Goal: Book appointment/travel/reservation

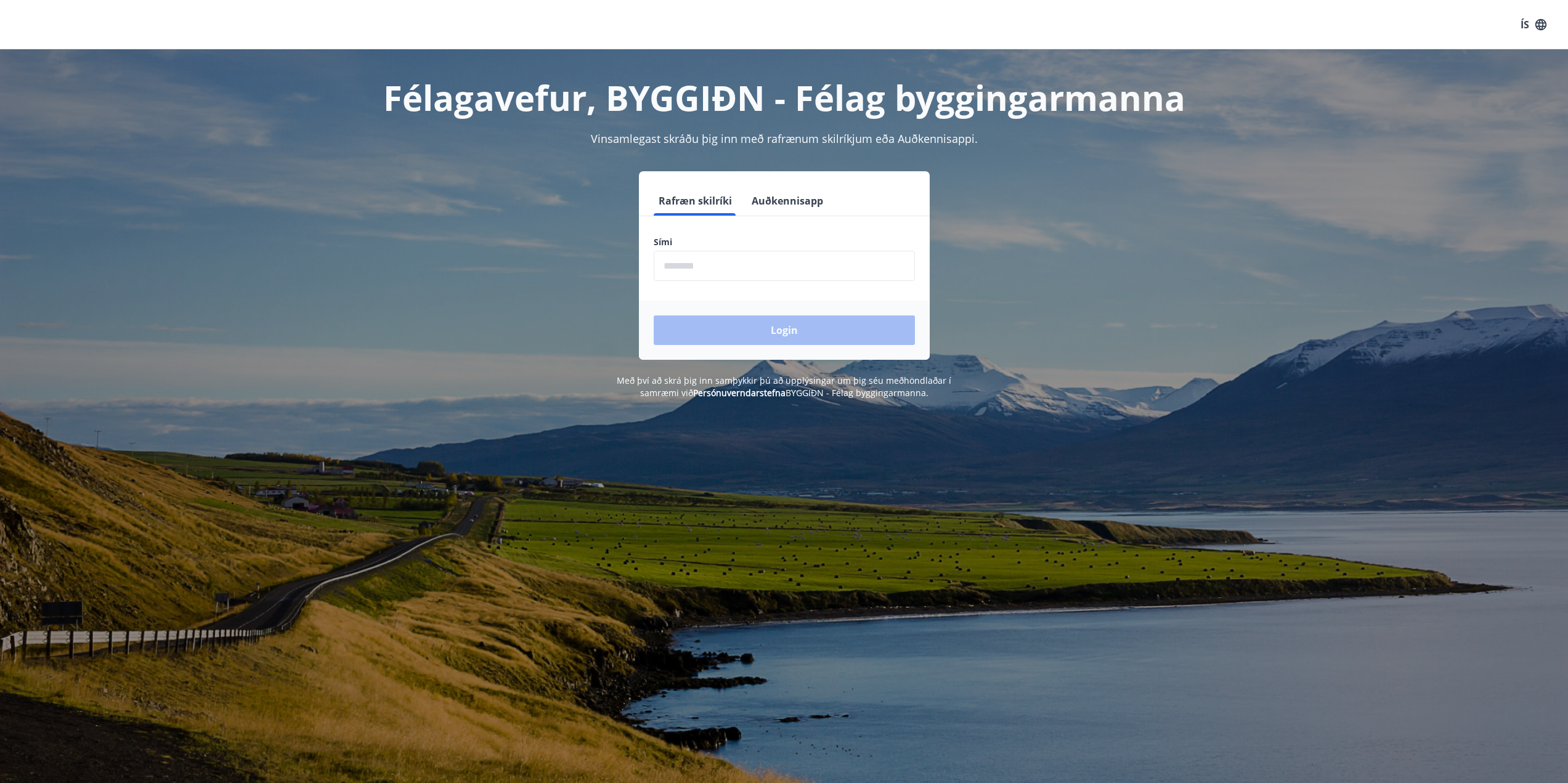
click at [710, 263] on input "phone" at bounding box center [784, 266] width 261 height 30
type input "********"
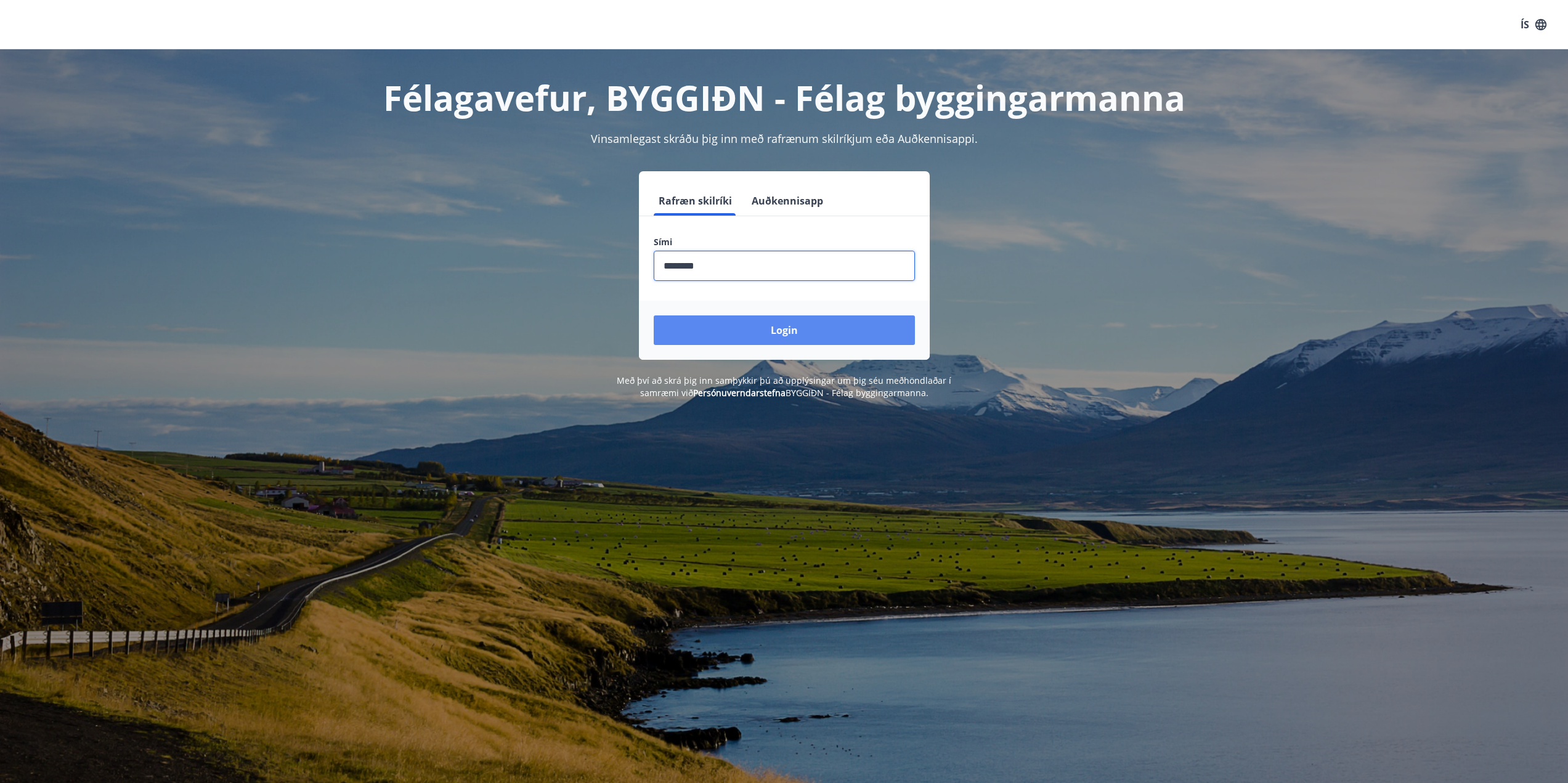
click at [747, 322] on button "Login" at bounding box center [784, 329] width 261 height 29
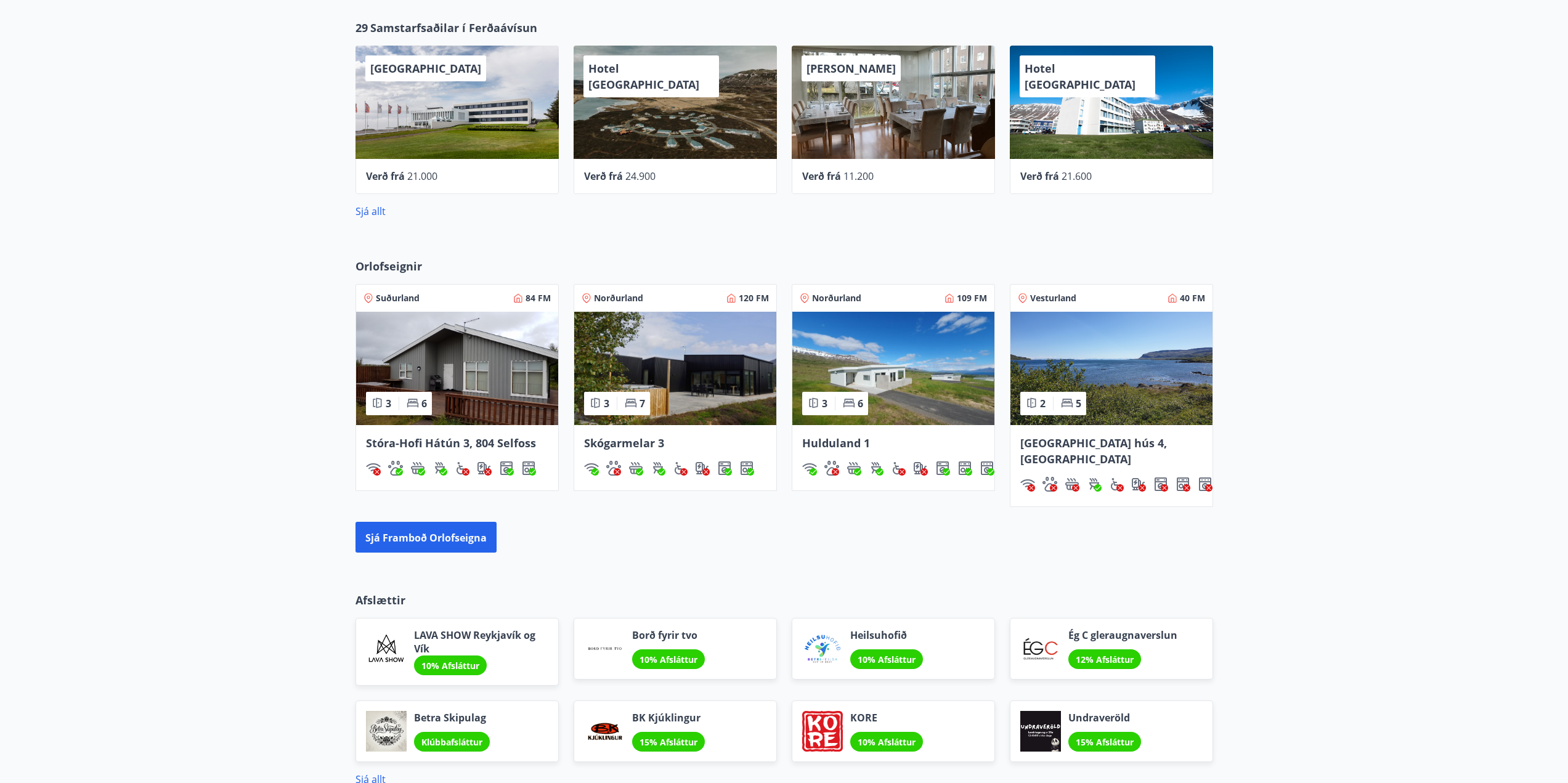
scroll to position [667, 0]
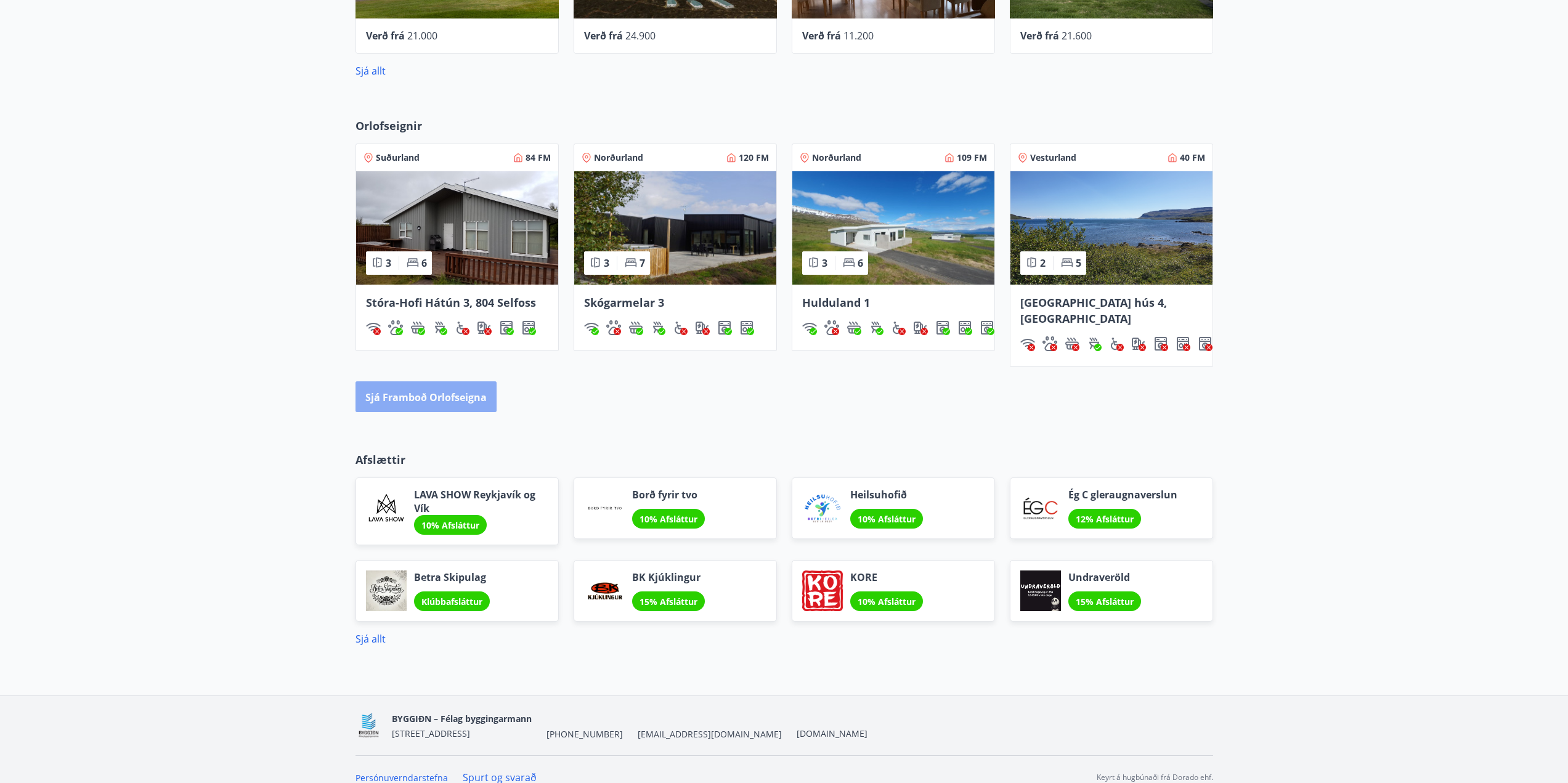
click at [455, 390] on font "Sjá framboð orlofseigna" at bounding box center [426, 397] width 121 height 14
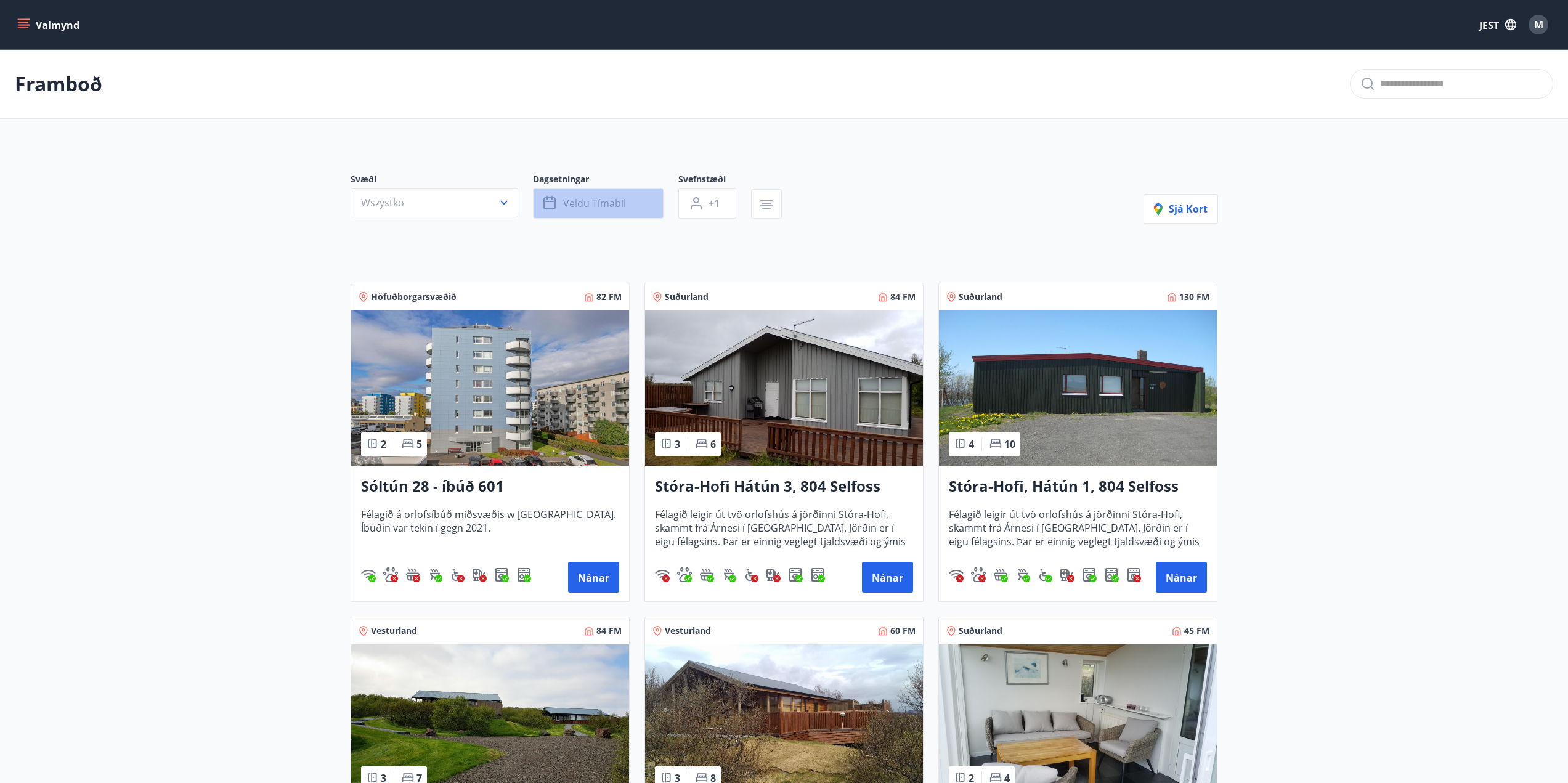
click at [600, 208] on font "Veldu tímabil" at bounding box center [595, 203] width 63 height 14
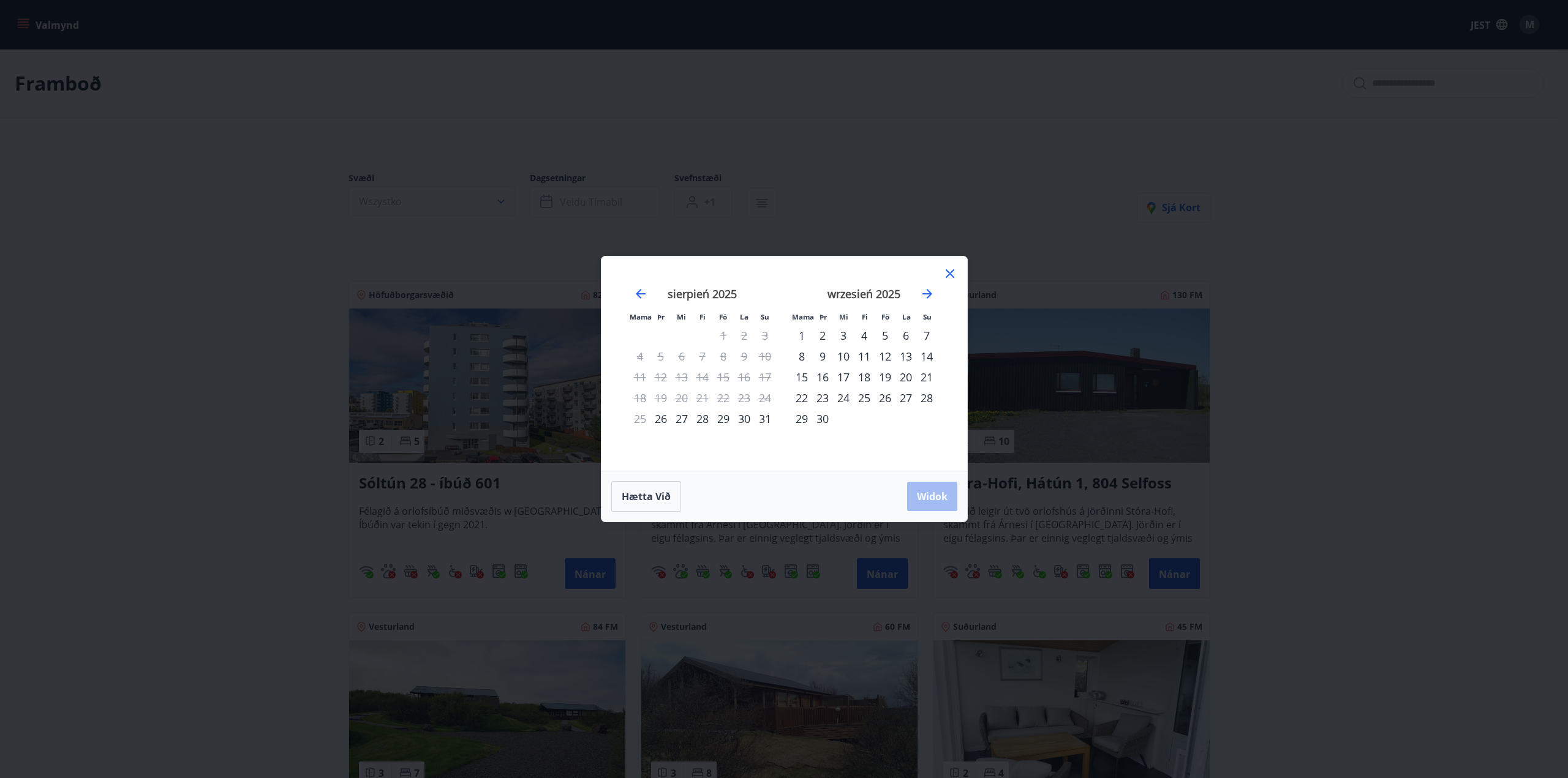
click at [719, 424] on font "29" at bounding box center [723, 419] width 12 height 15
click at [769, 420] on font "31" at bounding box center [765, 419] width 12 height 15
click at [937, 493] on font "Widok" at bounding box center [932, 496] width 31 height 13
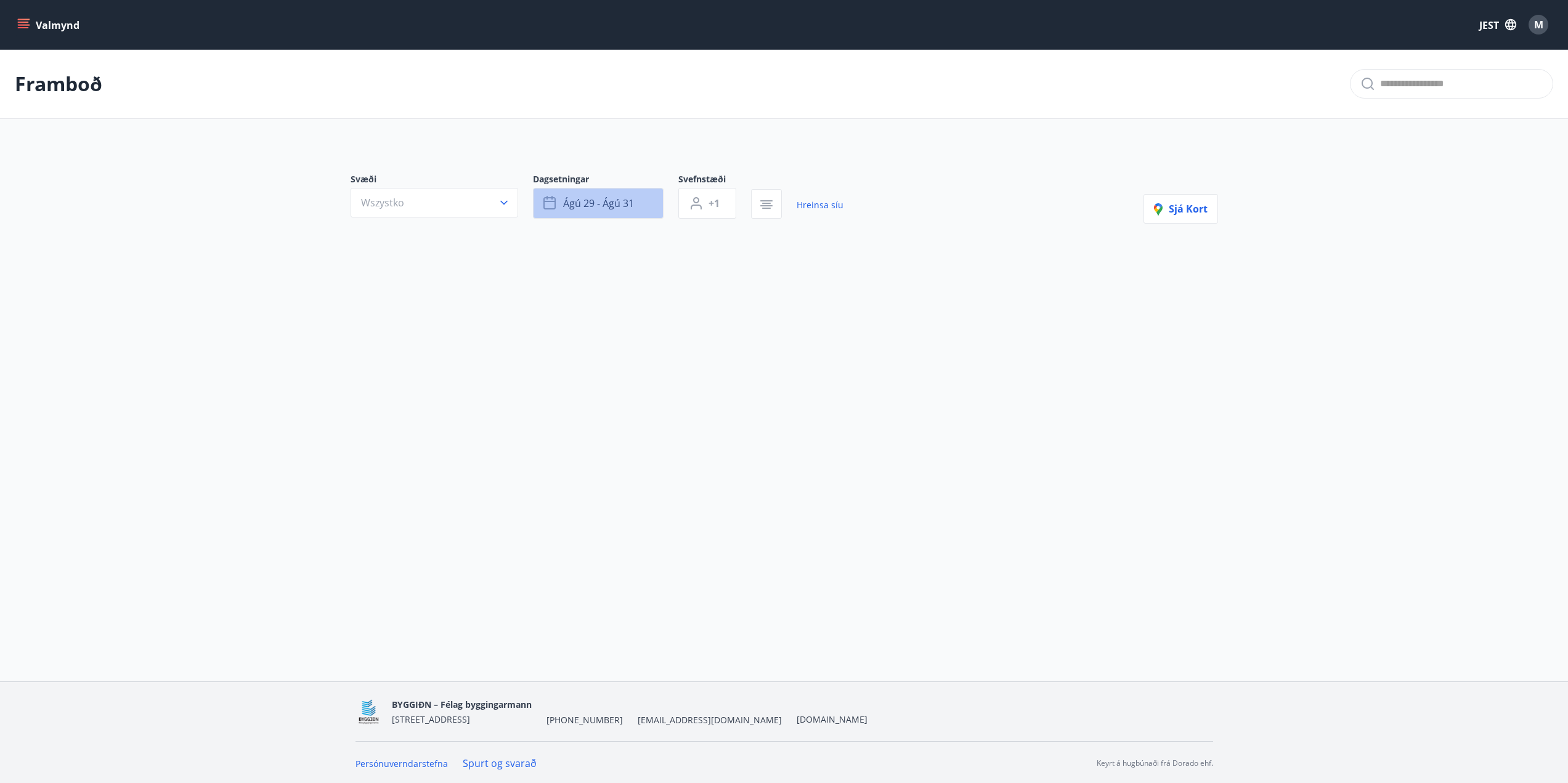
click at [591, 203] on font "ágú 29 - ágú 31" at bounding box center [599, 203] width 71 height 14
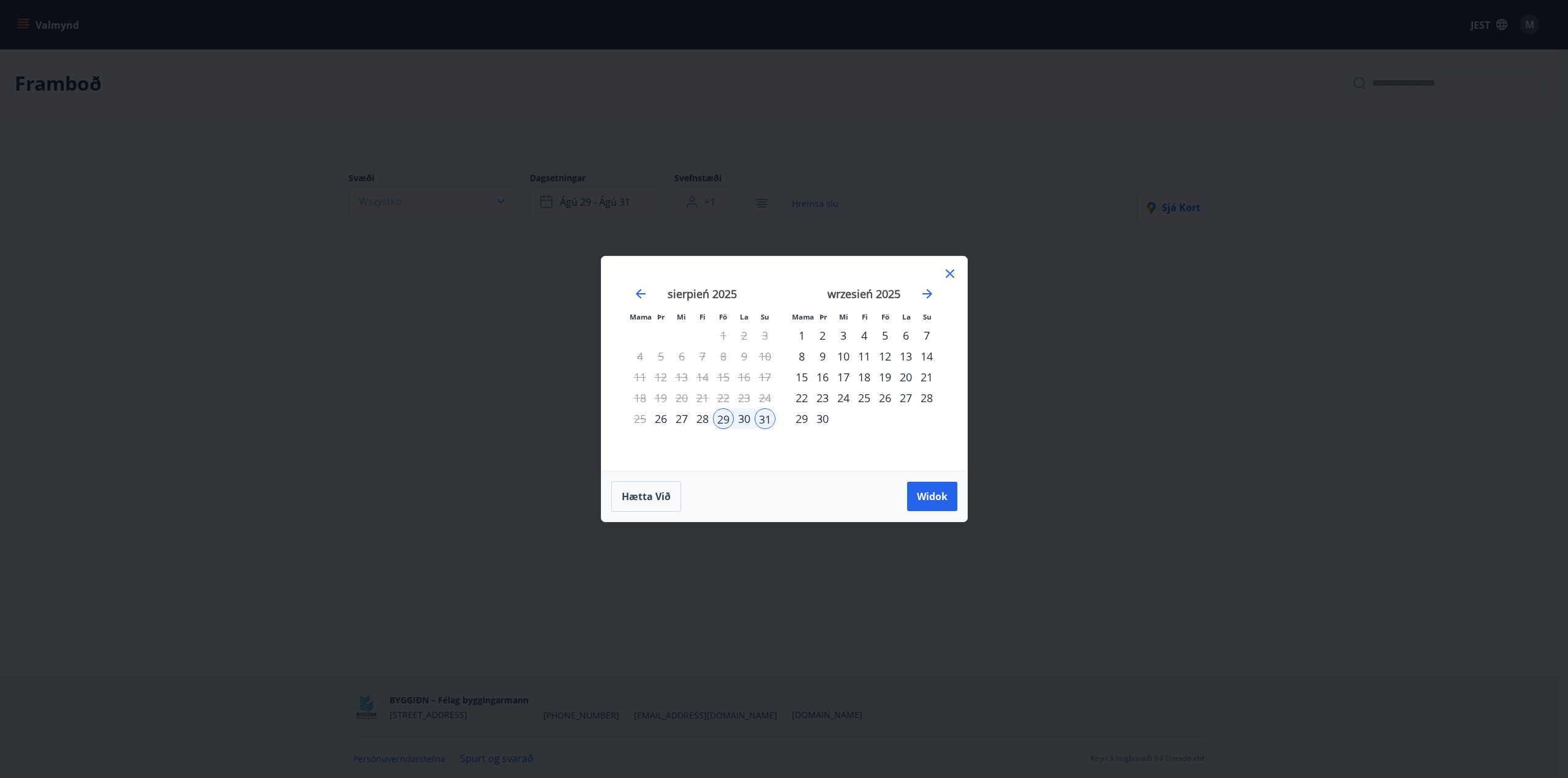
click at [741, 420] on font "30" at bounding box center [744, 419] width 12 height 15
click at [932, 498] on font "Widok" at bounding box center [932, 496] width 31 height 13
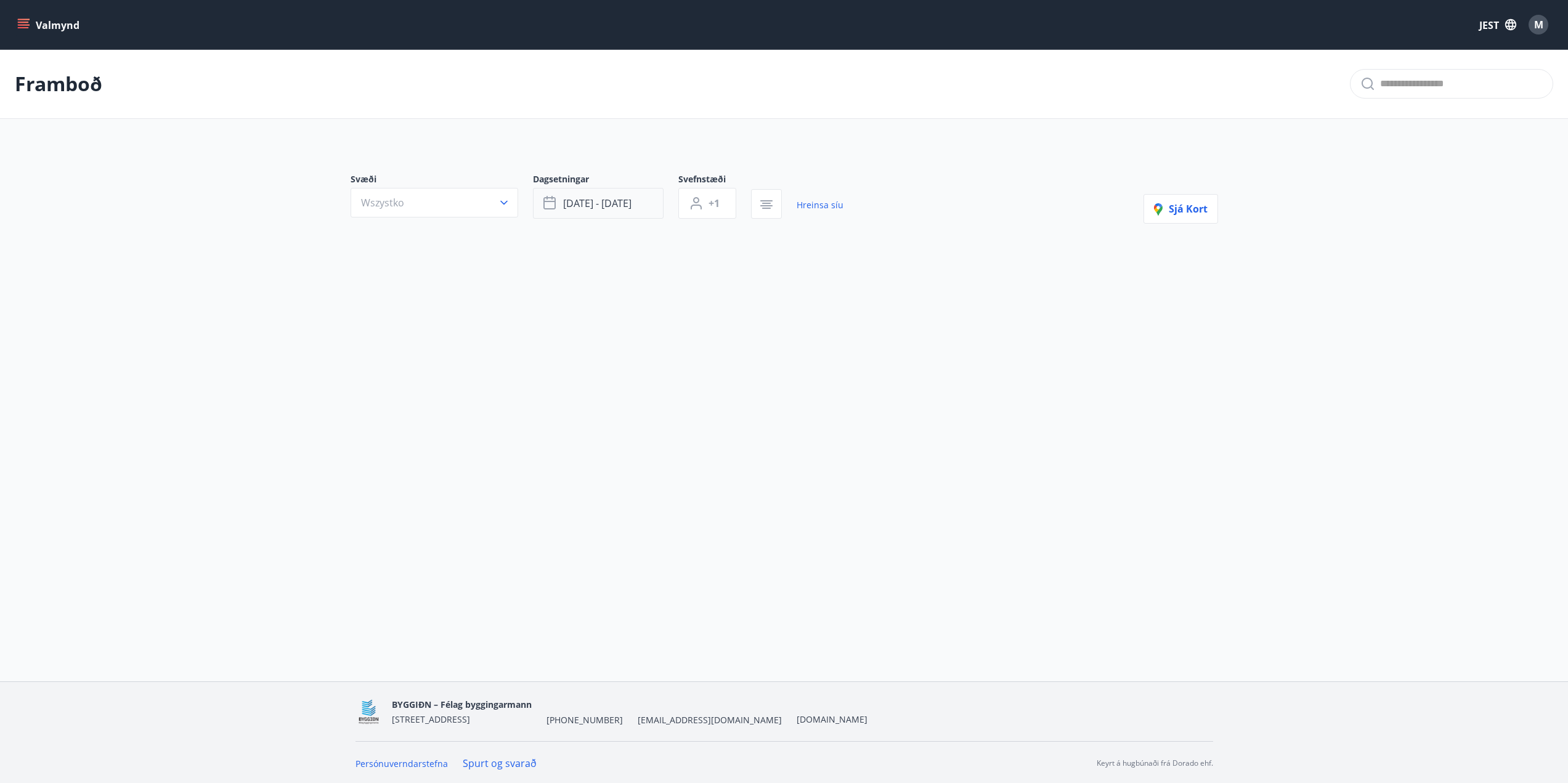
click at [603, 205] on font "[DATE] - [DATE]" at bounding box center [597, 203] width 68 height 14
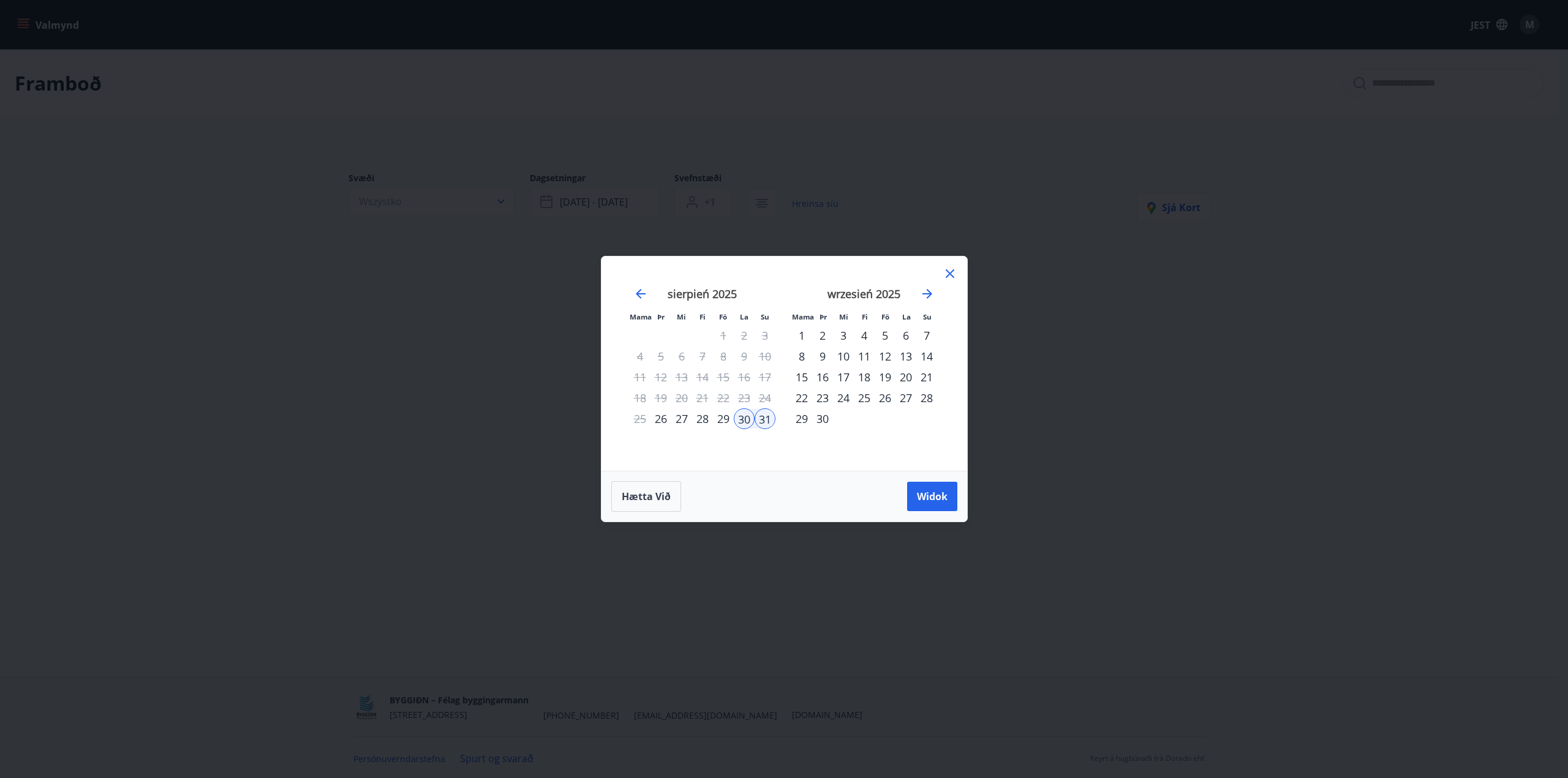
click at [905, 336] on font "6" at bounding box center [906, 336] width 6 height 15
click at [929, 335] on font "7" at bounding box center [926, 336] width 6 height 15
click at [914, 335] on div "6" at bounding box center [906, 336] width 21 height 21
click at [922, 336] on div "7" at bounding box center [926, 336] width 21 height 21
click at [929, 490] on font "Widok" at bounding box center [932, 496] width 31 height 13
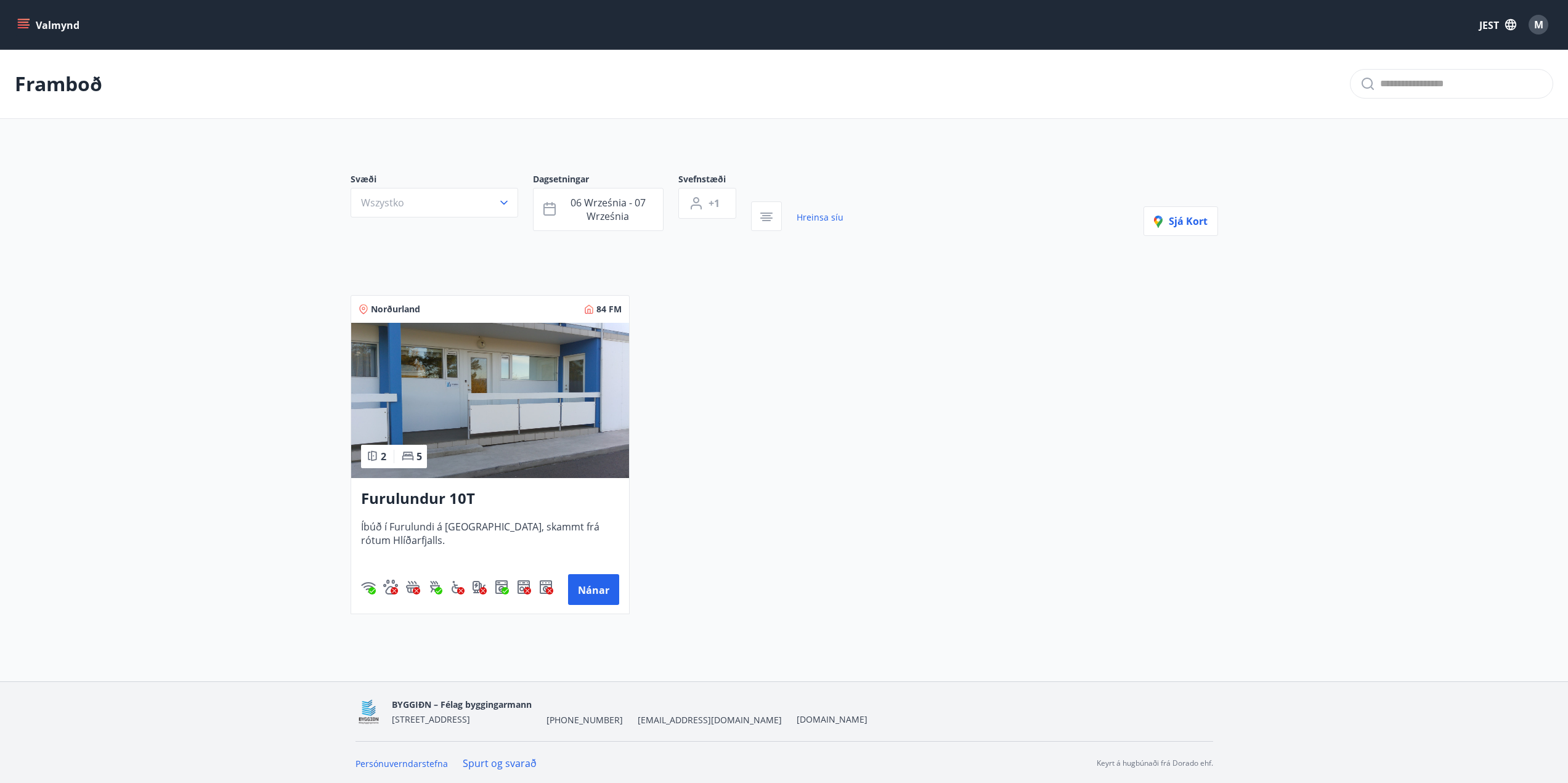
click at [442, 498] on font "Furulundur 10T" at bounding box center [418, 498] width 114 height 20
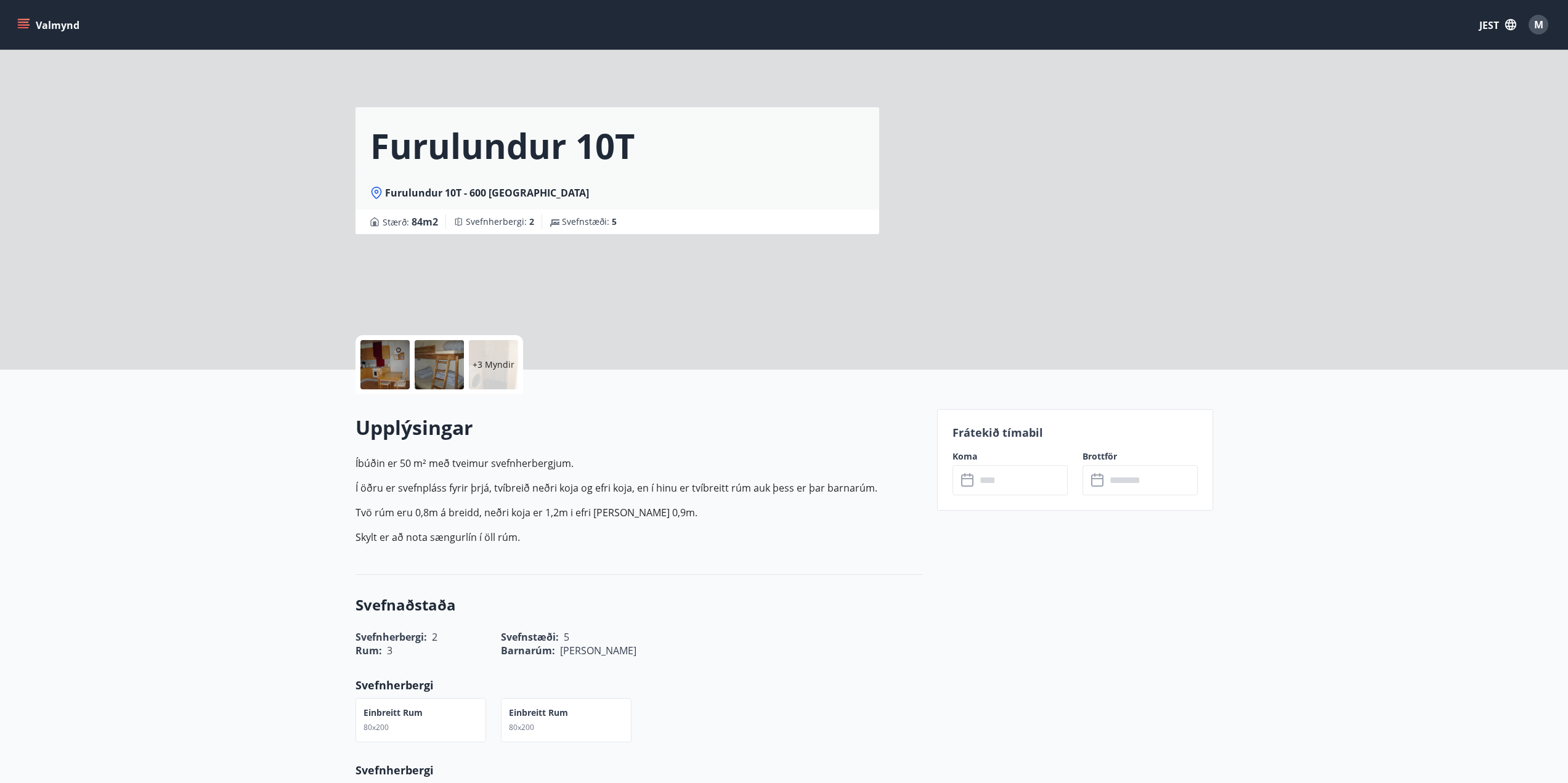
click at [468, 363] on div "+3 Myndir" at bounding box center [439, 365] width 168 height 59
click at [491, 357] on div "+3 Myndir" at bounding box center [494, 365] width 50 height 50
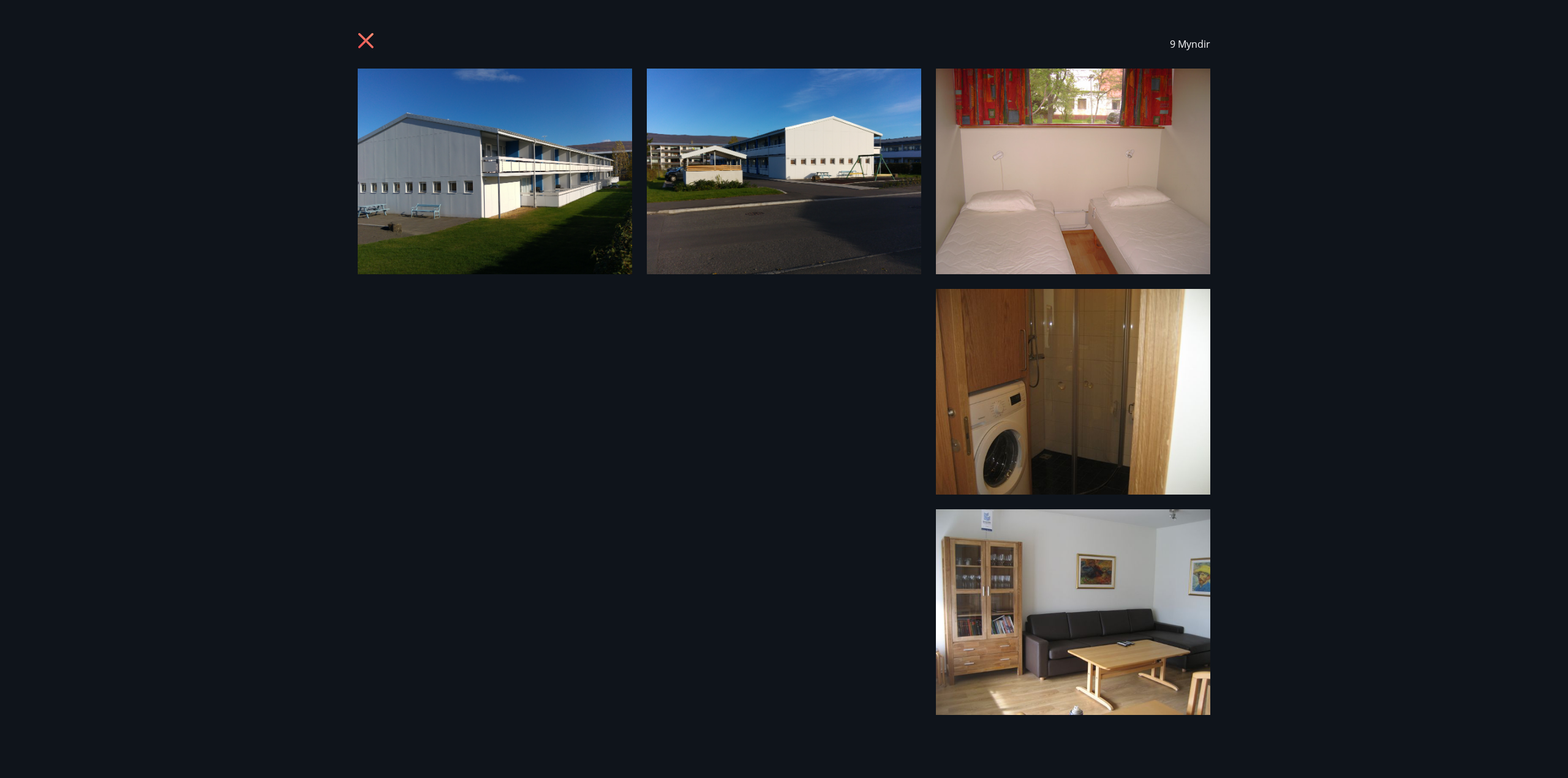
click at [527, 93] on img at bounding box center [494, 171] width 274 height 206
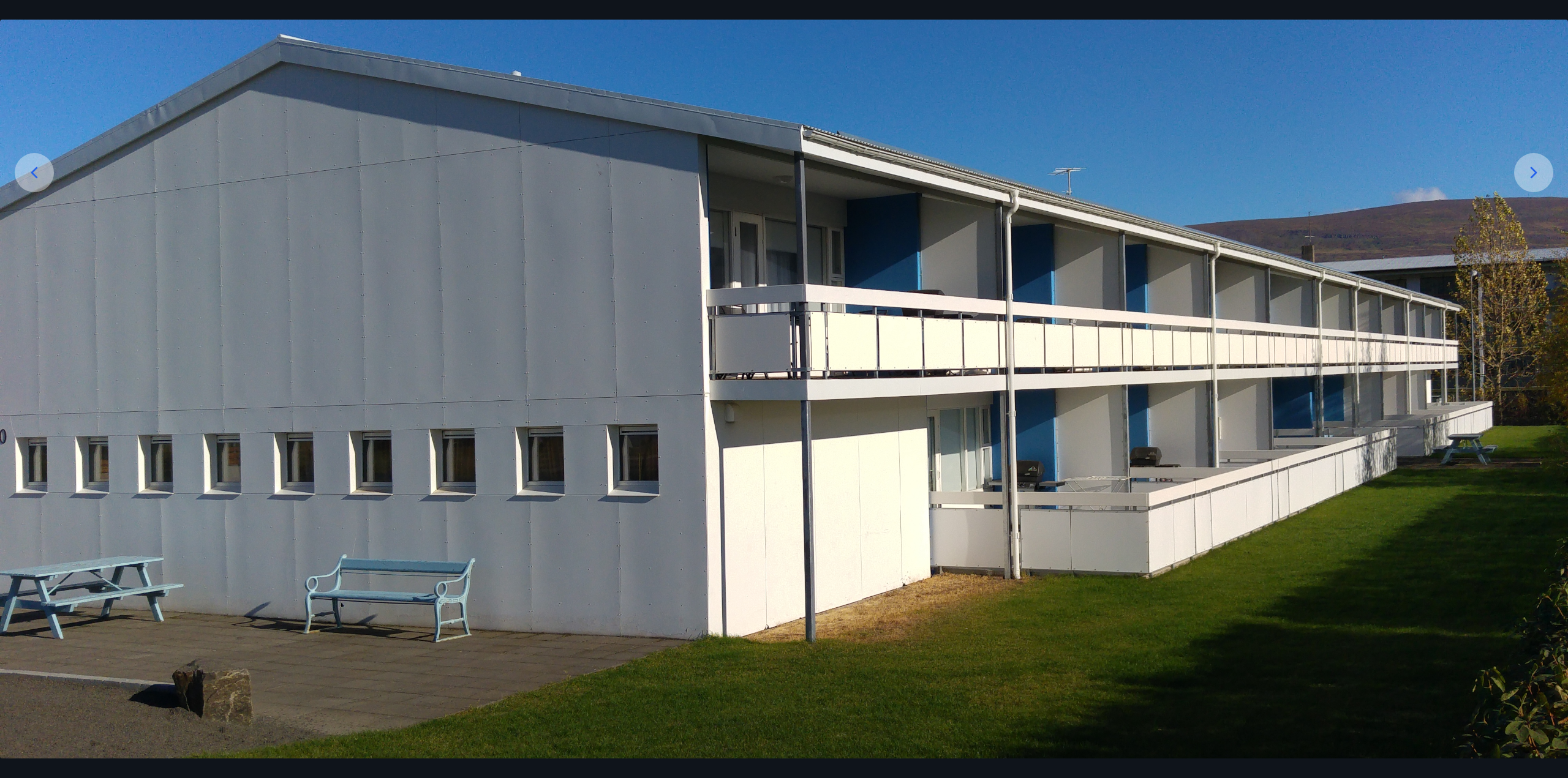
scroll to position [282, 0]
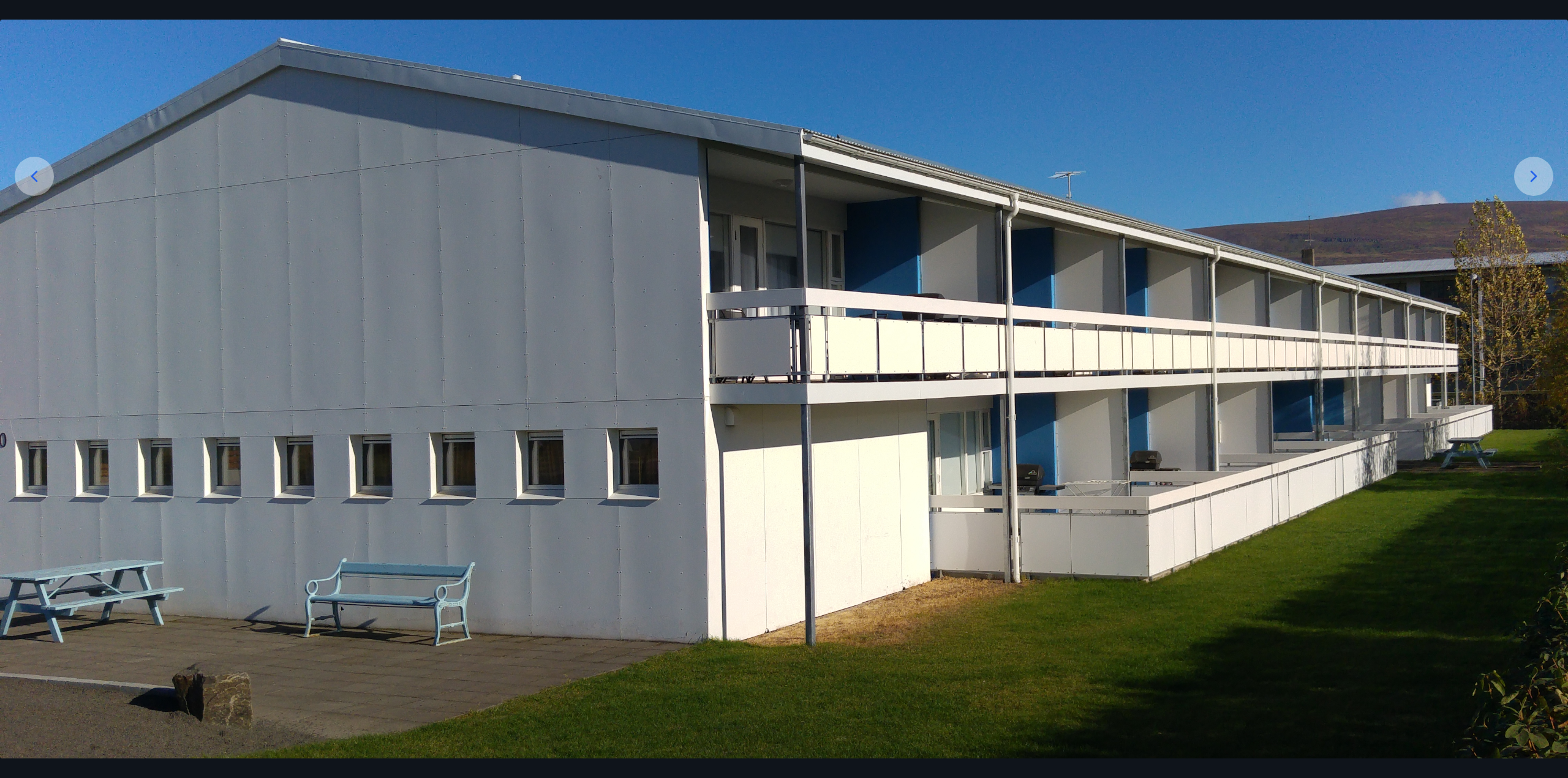
click at [1527, 175] on icon at bounding box center [1534, 176] width 19 height 19
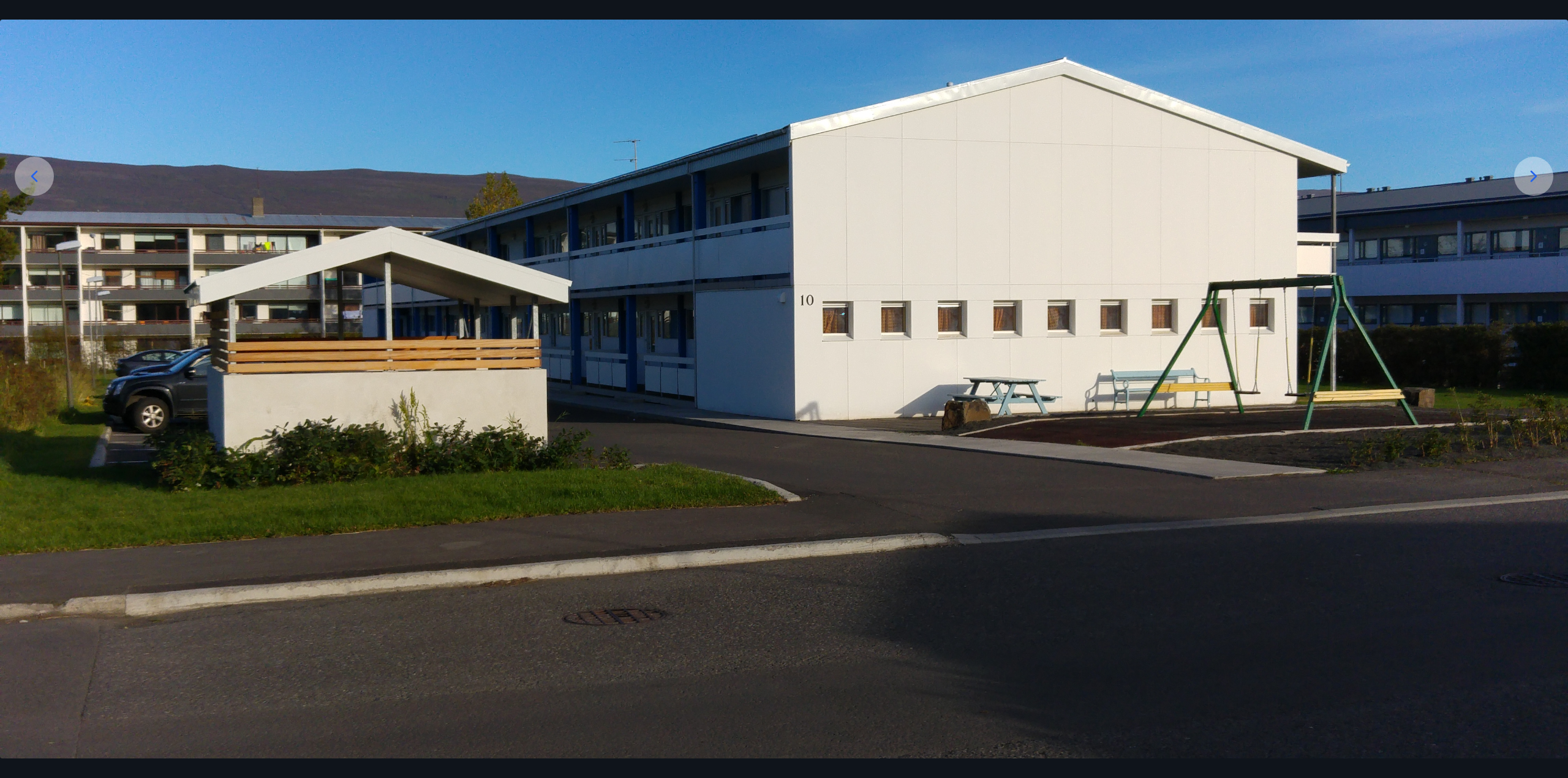
click at [1527, 175] on icon at bounding box center [1534, 176] width 19 height 19
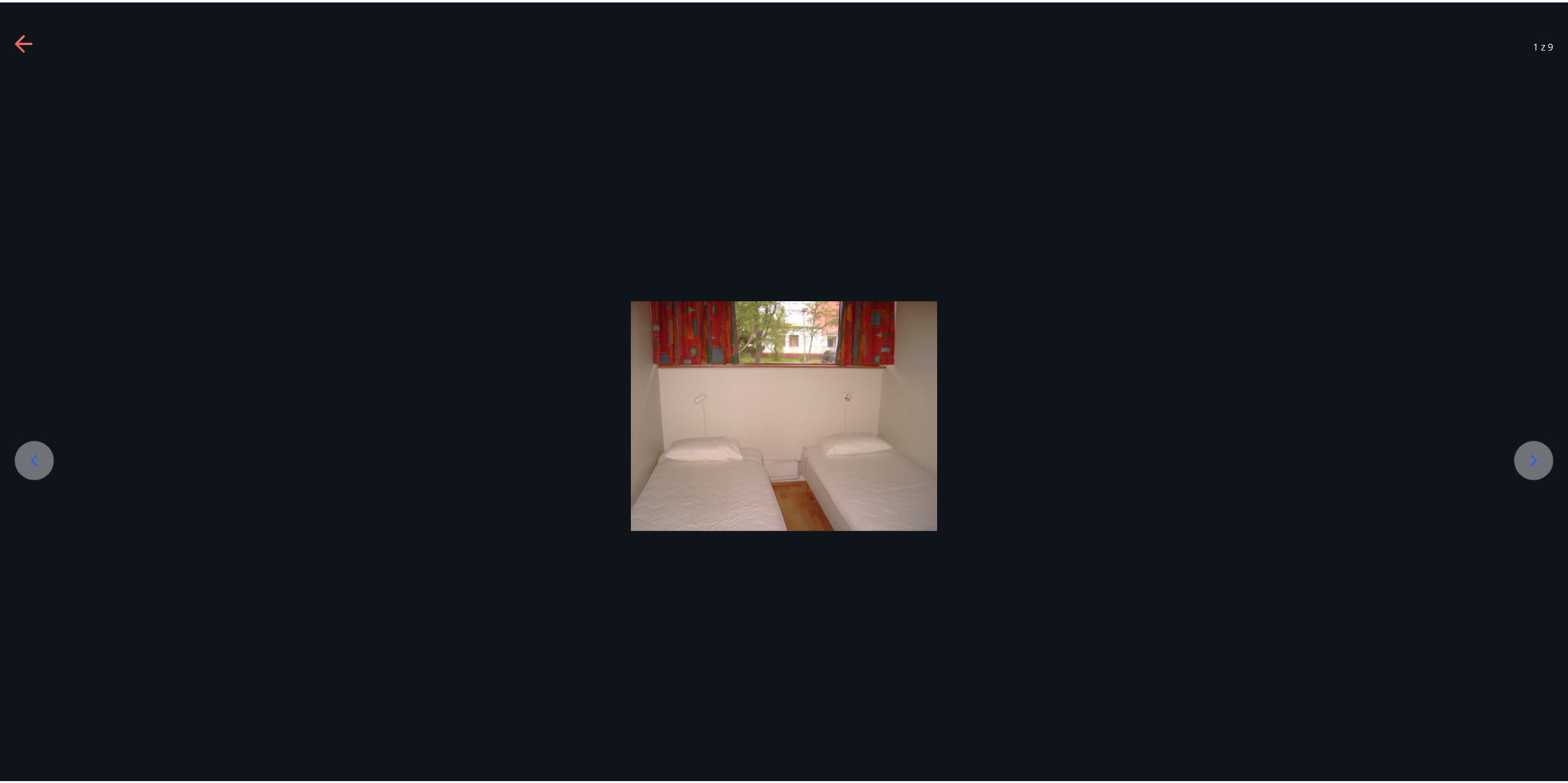
scroll to position [0, 0]
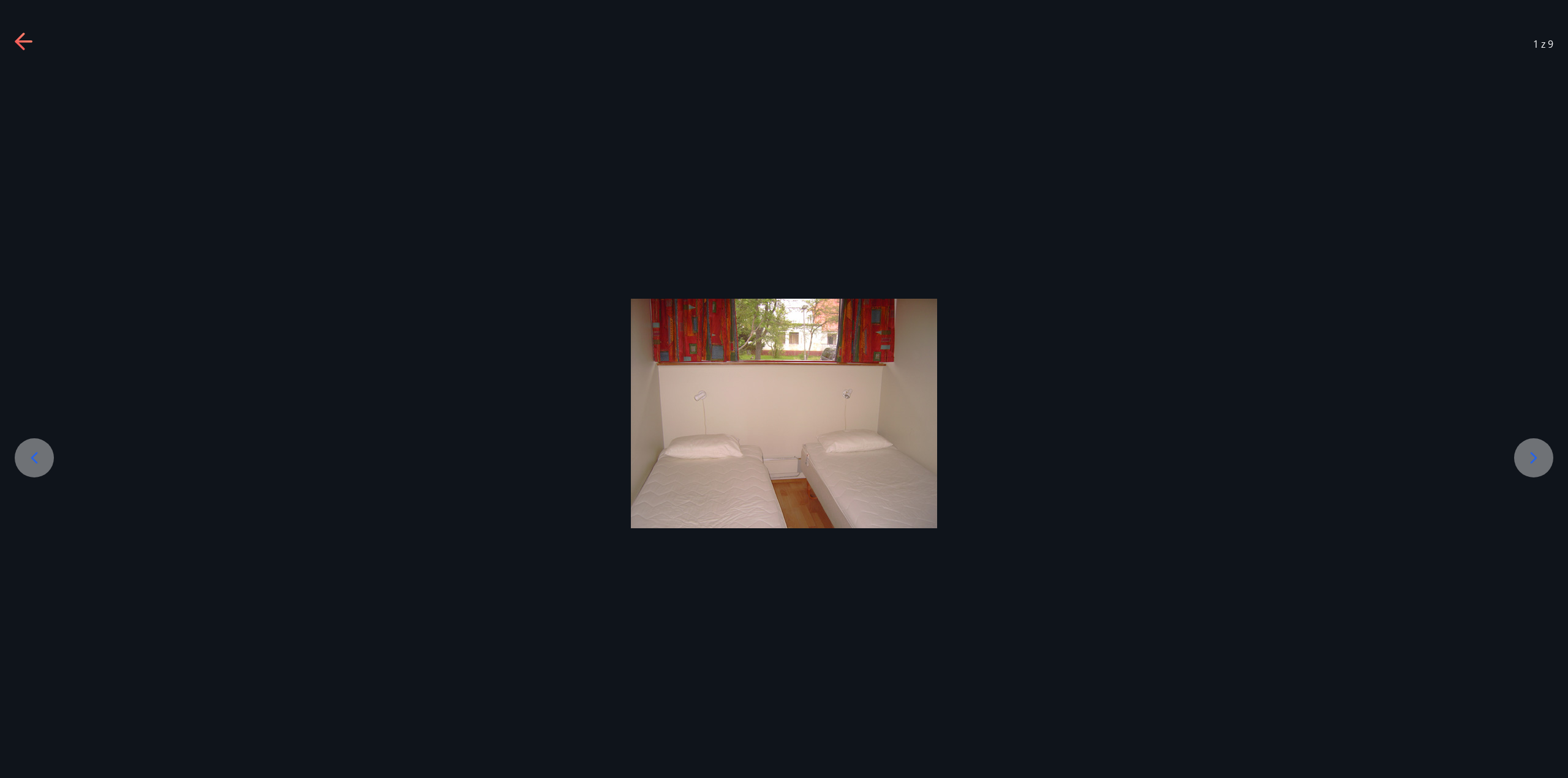
click at [1527, 175] on div at bounding box center [784, 413] width 1568 height 690
click at [1531, 465] on icon at bounding box center [1534, 458] width 19 height 19
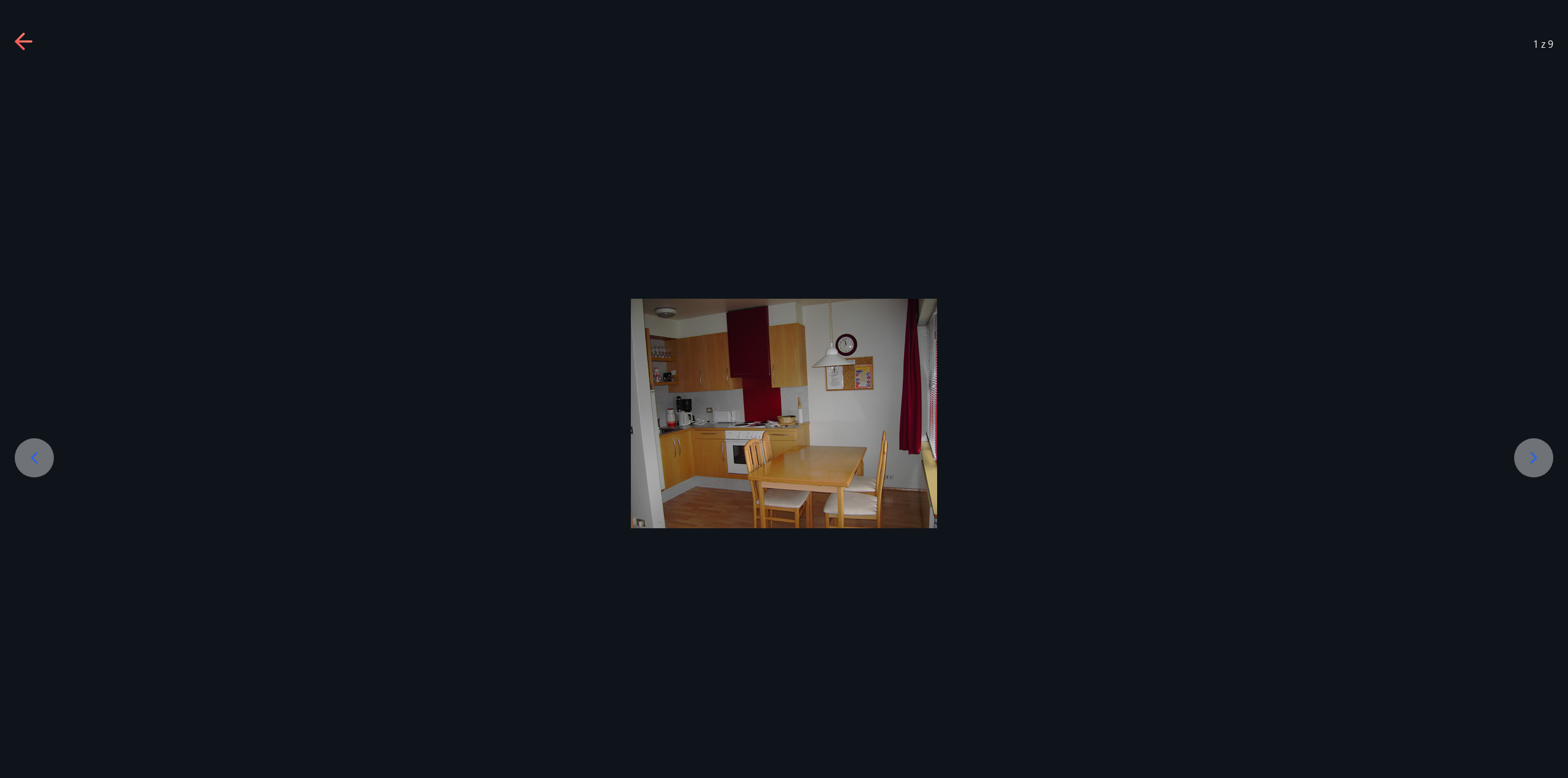
click at [1533, 463] on icon at bounding box center [1534, 458] width 19 height 19
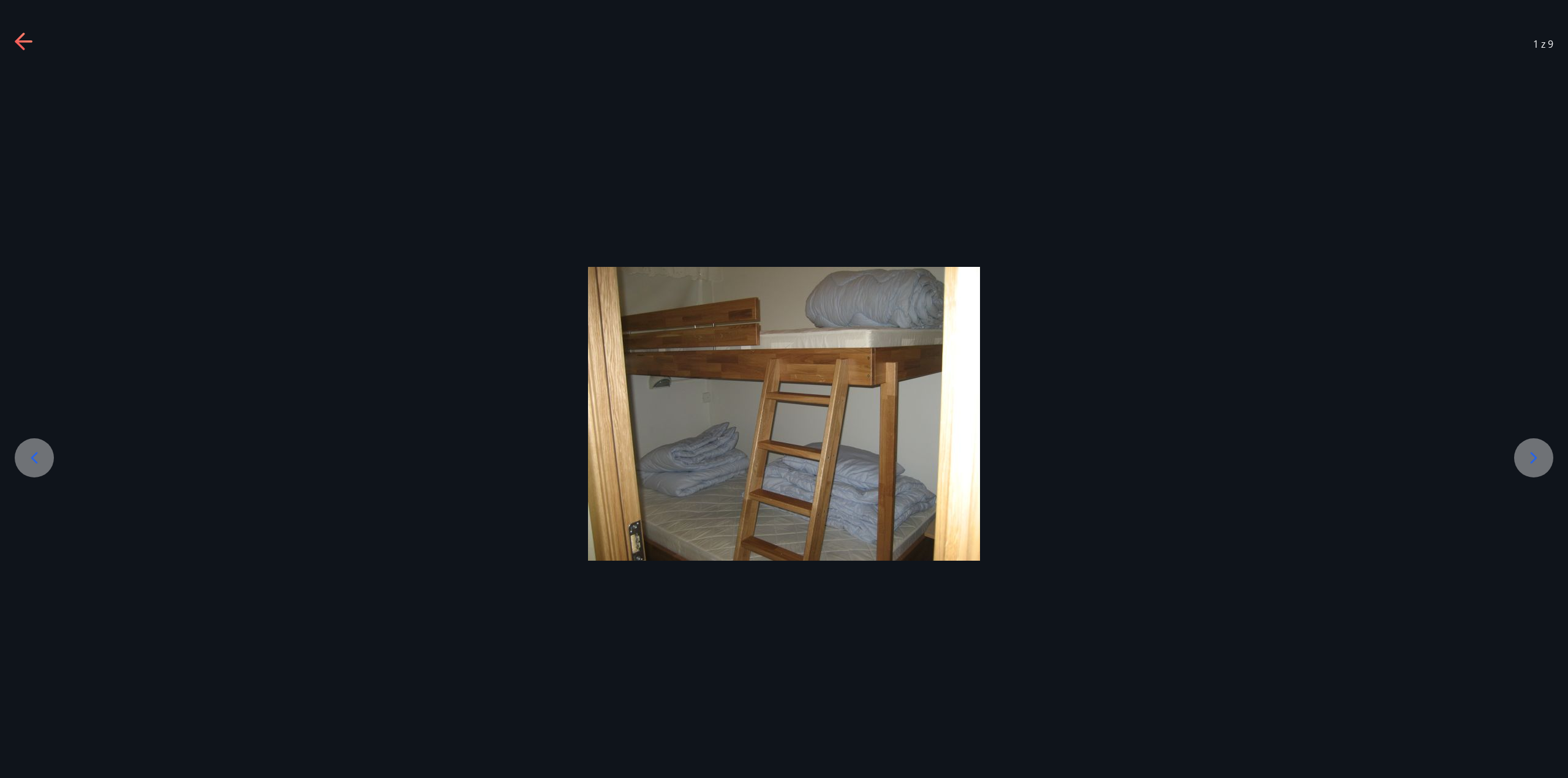
click at [1533, 463] on icon at bounding box center [1534, 458] width 19 height 19
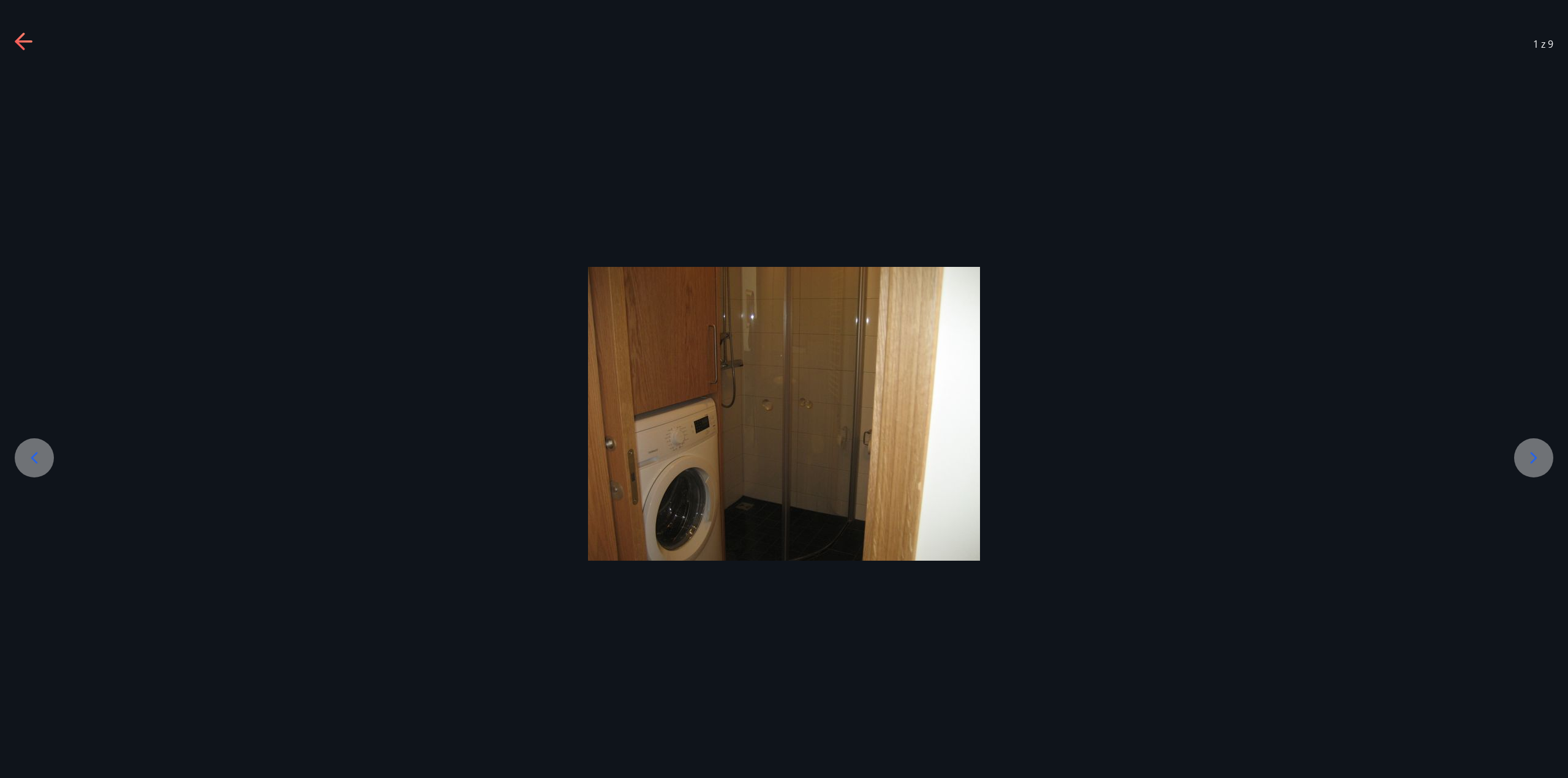
click at [1533, 463] on icon at bounding box center [1534, 458] width 19 height 19
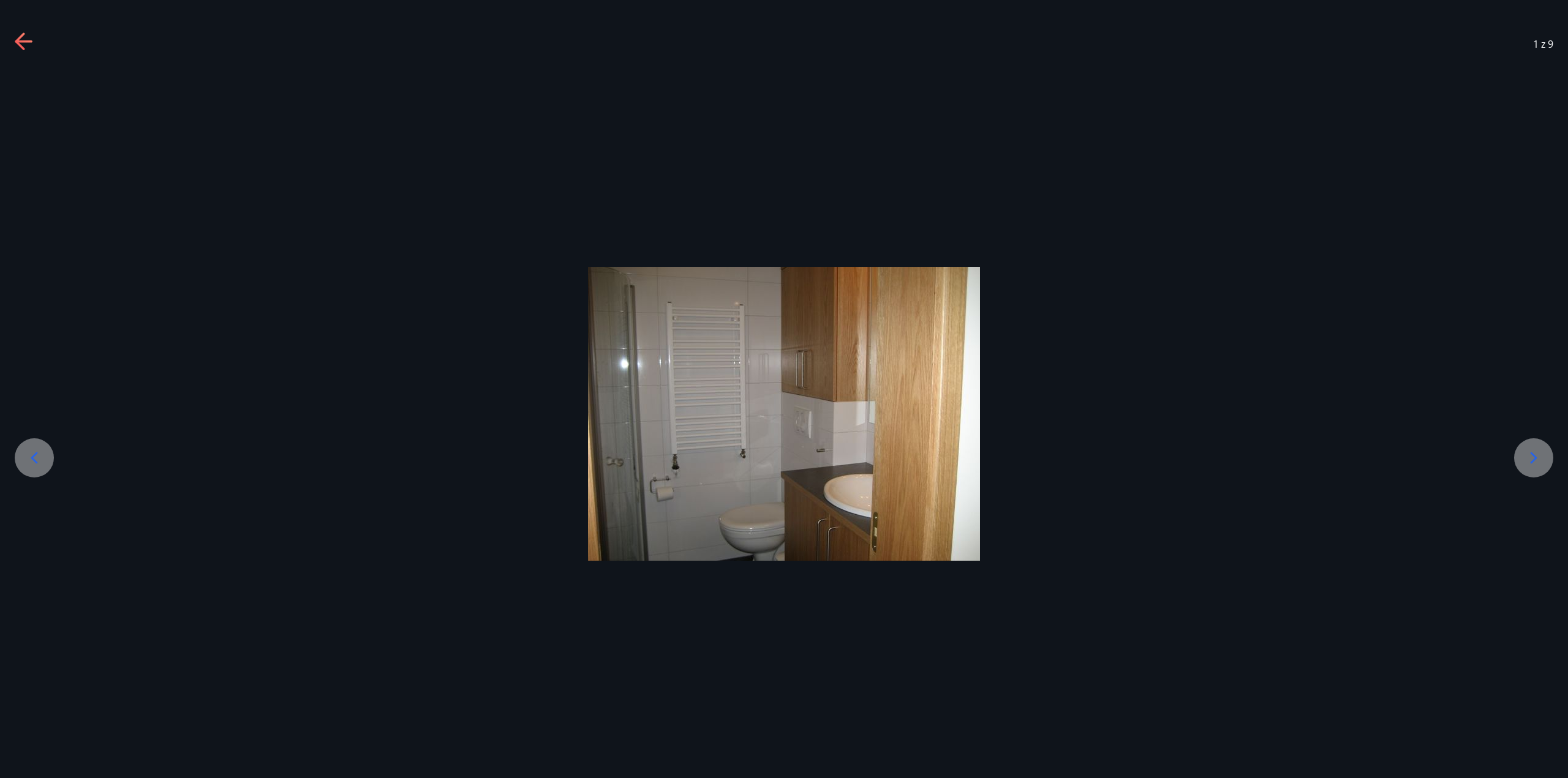
click at [1533, 463] on icon at bounding box center [1534, 458] width 19 height 19
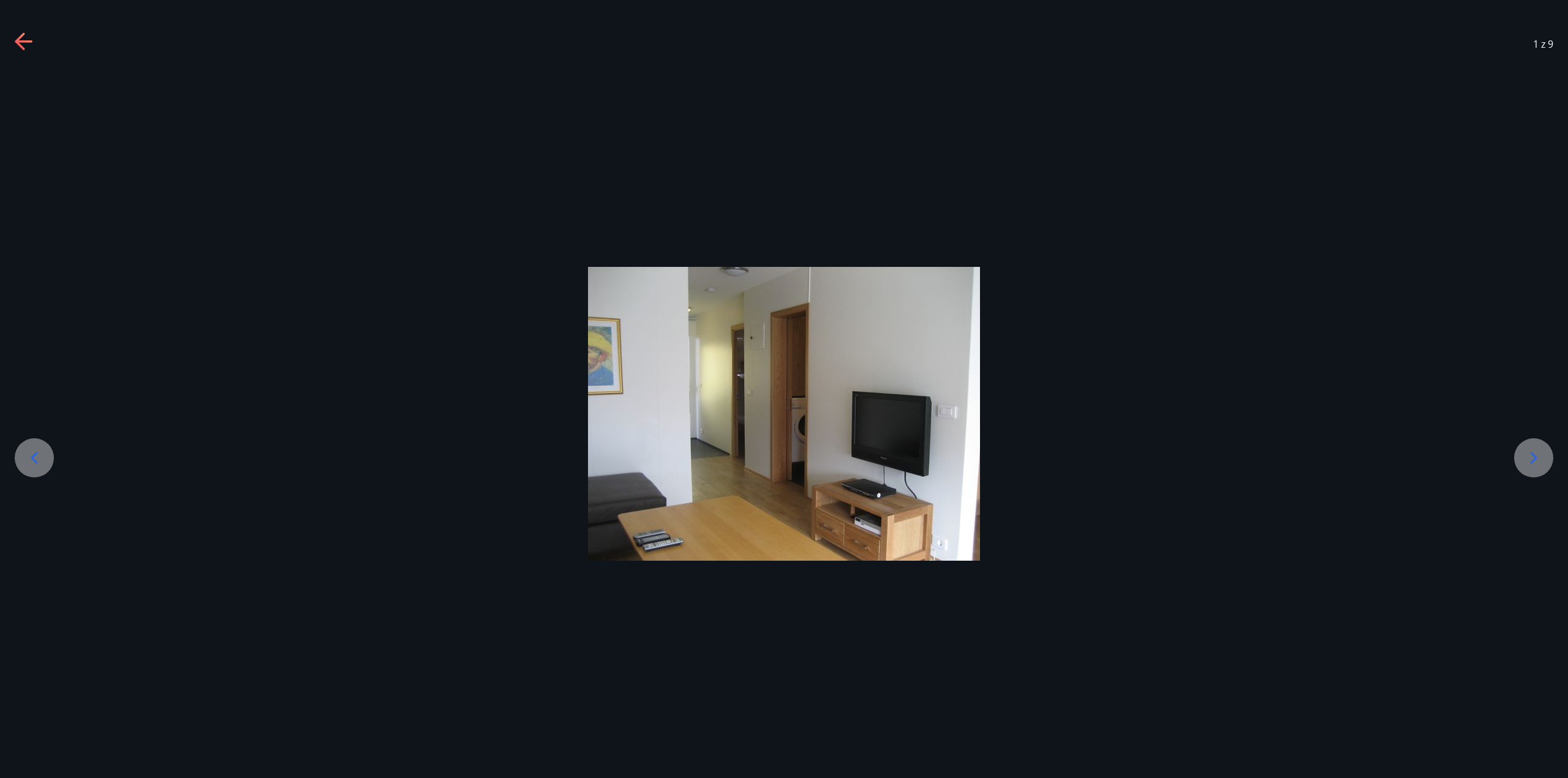
click at [1533, 462] on icon at bounding box center [1534, 457] width 7 height 12
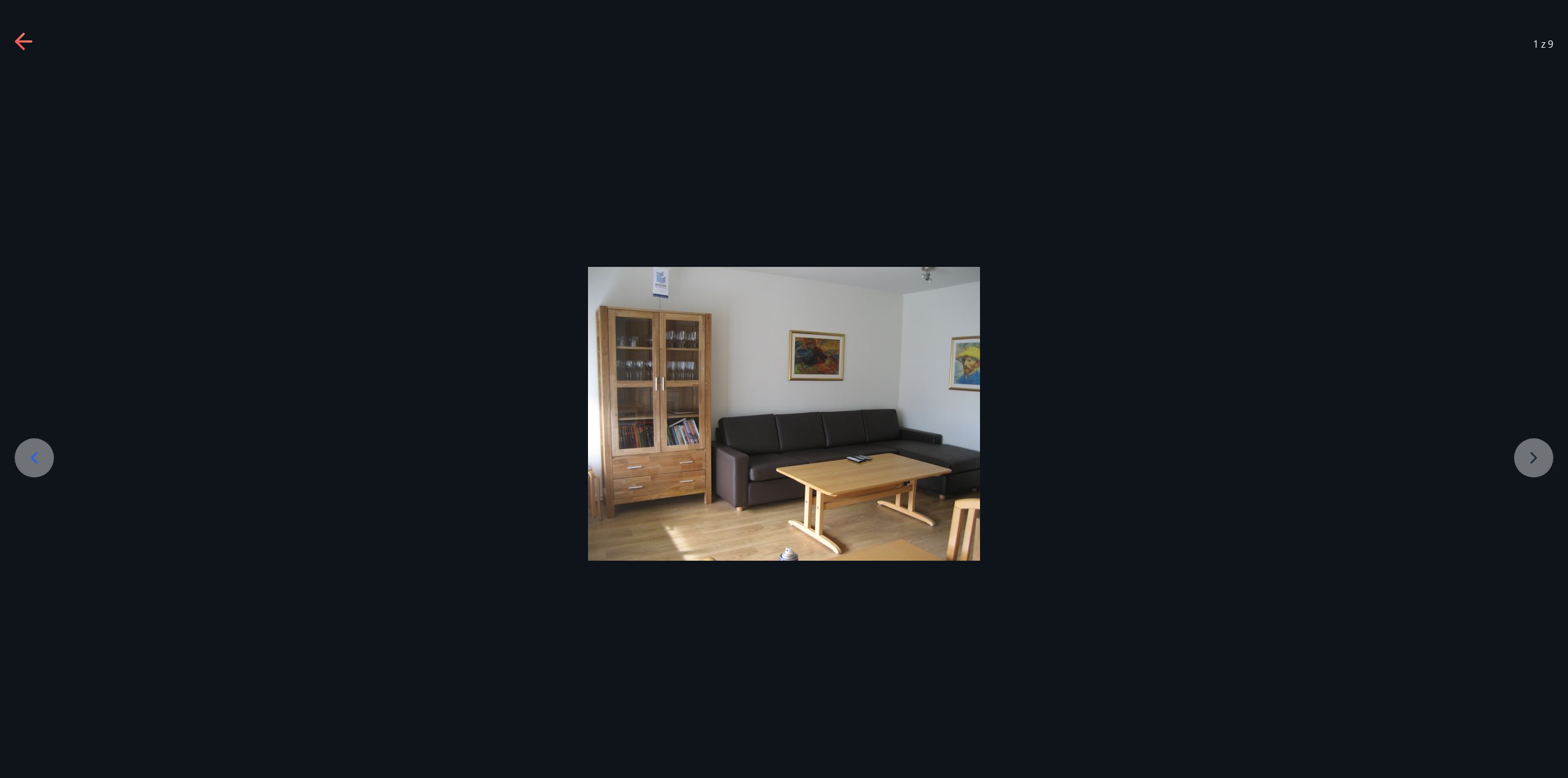
click at [1533, 462] on div at bounding box center [784, 413] width 1568 height 294
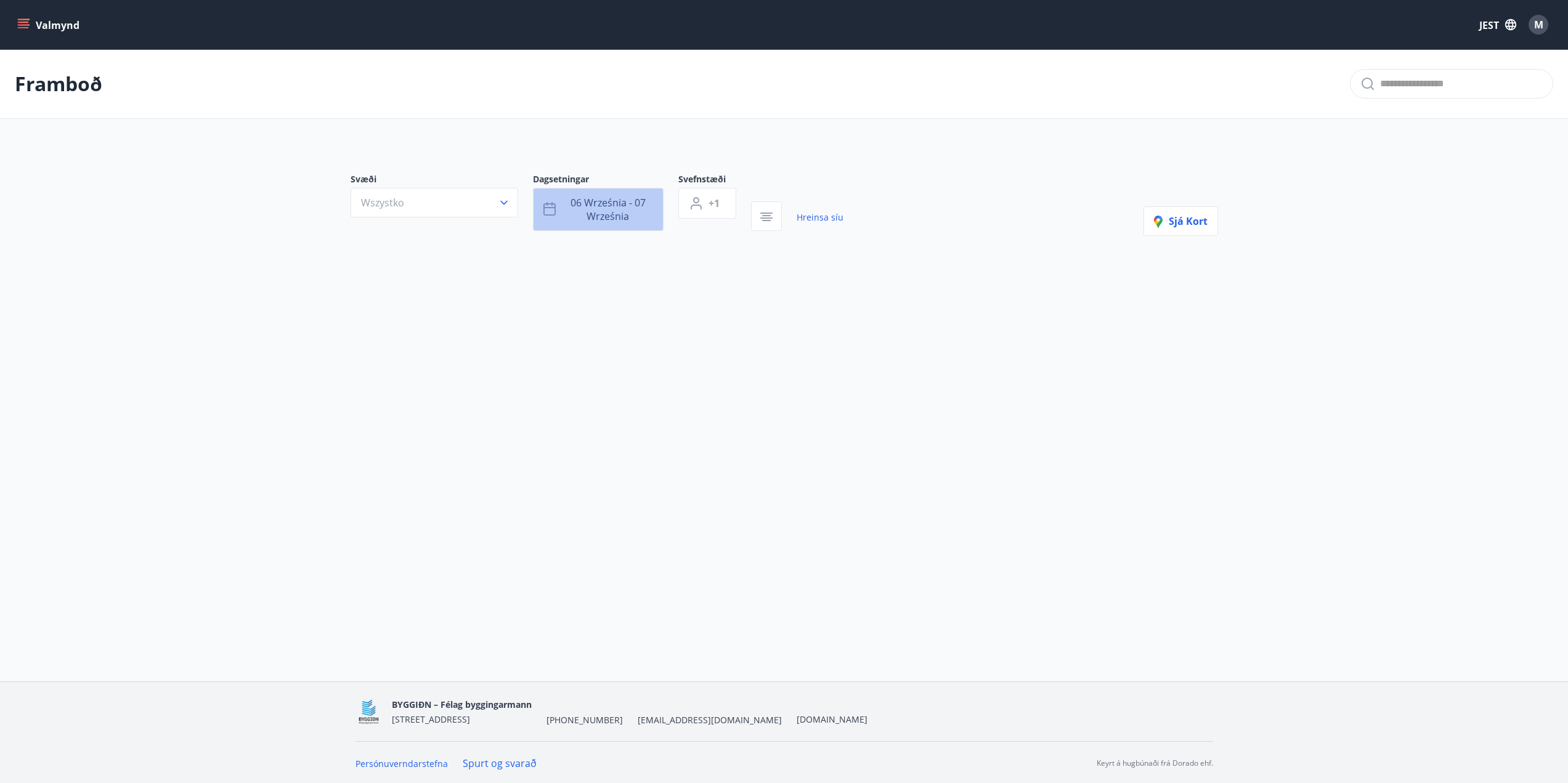
click at [600, 194] on button "06 września - 07 września" at bounding box center [598, 209] width 131 height 43
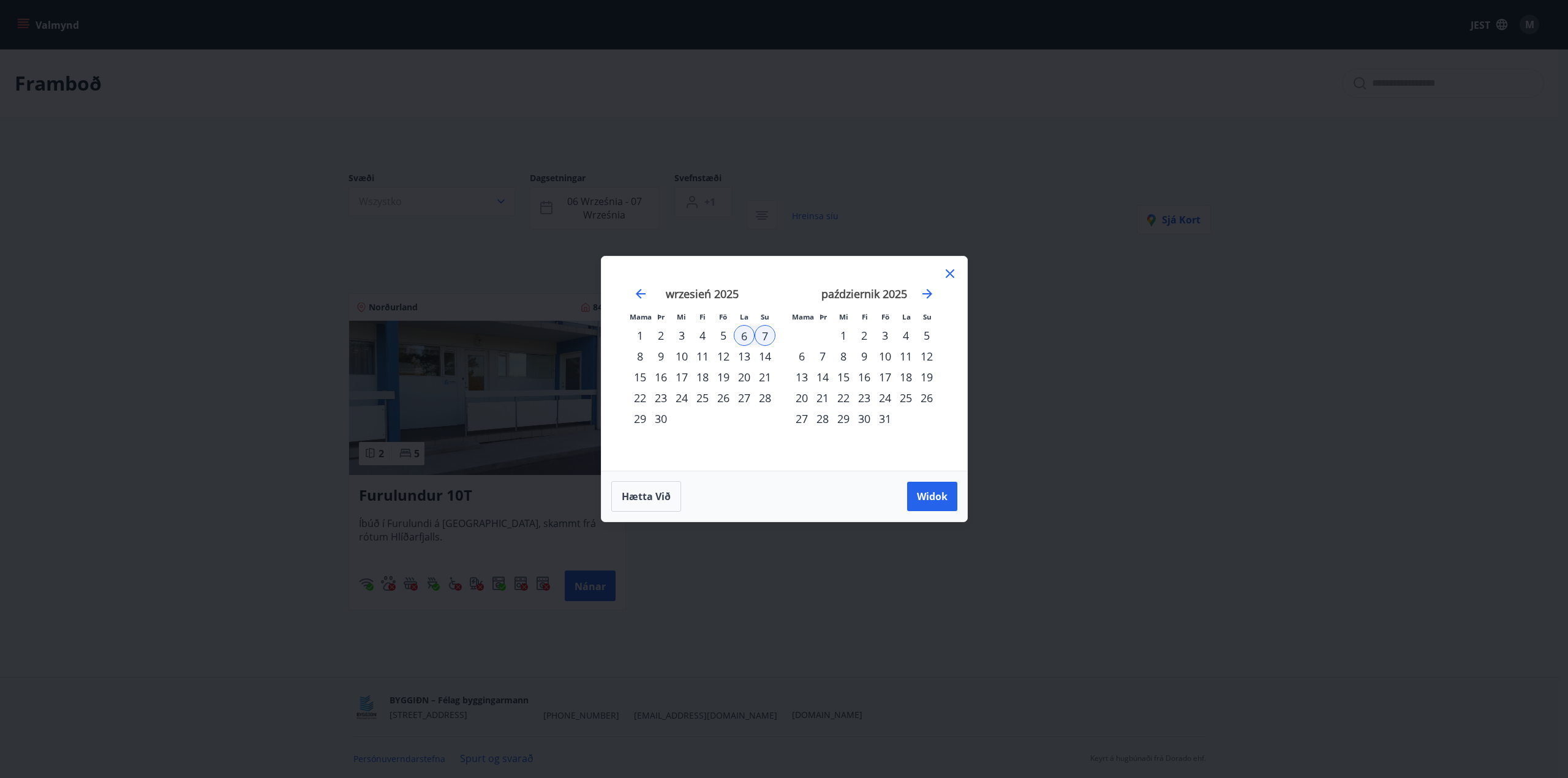
click at [906, 377] on font "18" at bounding box center [906, 377] width 12 height 15
click at [932, 377] on font "19" at bounding box center [926, 377] width 12 height 15
click at [933, 489] on button "Widok" at bounding box center [932, 496] width 50 height 29
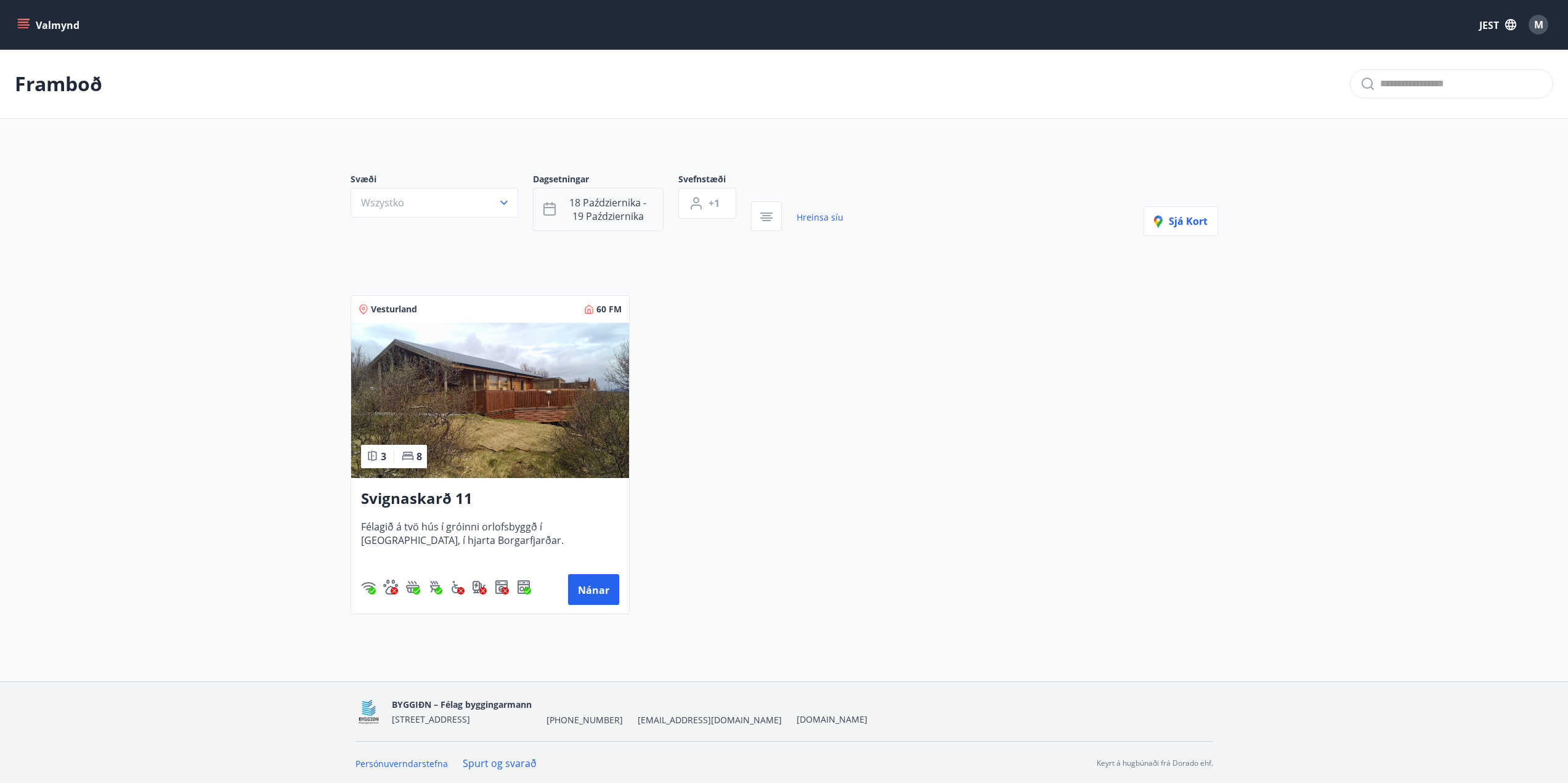
click at [602, 208] on font "18 października - 19 października" at bounding box center [608, 209] width 77 height 27
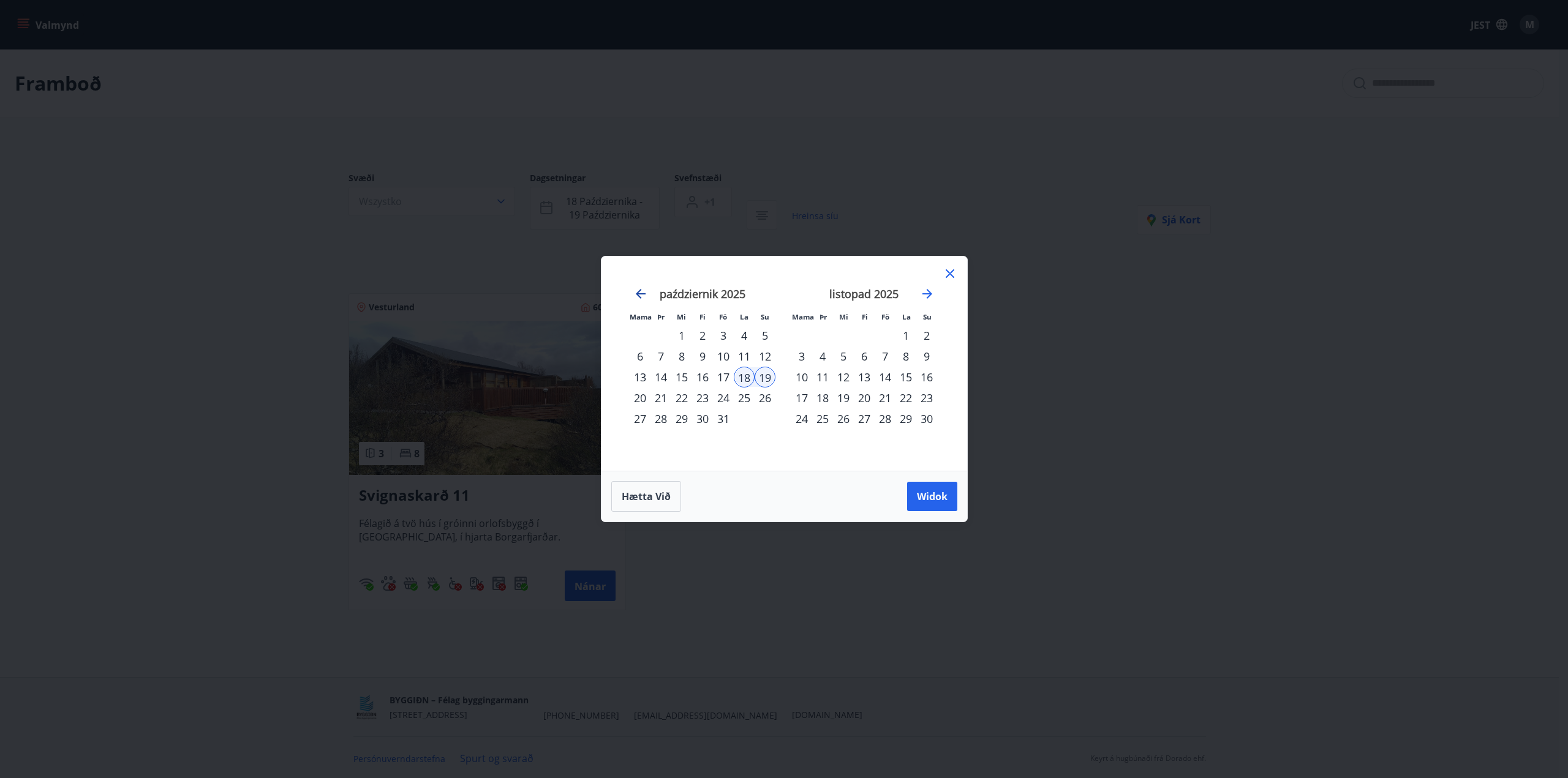
click at [634, 292] on icon "Przejdź wstecz, aby przejść do poprzedniego miesiąca." at bounding box center [641, 294] width 15 height 15
click at [639, 300] on icon "Przejdź wstecz, aby przejść do poprzedniego miesiąca." at bounding box center [641, 294] width 15 height 15
click at [740, 420] on div "30" at bounding box center [744, 419] width 21 height 21
click at [760, 415] on div "31" at bounding box center [765, 419] width 21 height 21
drag, startPoint x: 935, startPoint y: 489, endPoint x: 931, endPoint y: 477, distance: 12.6
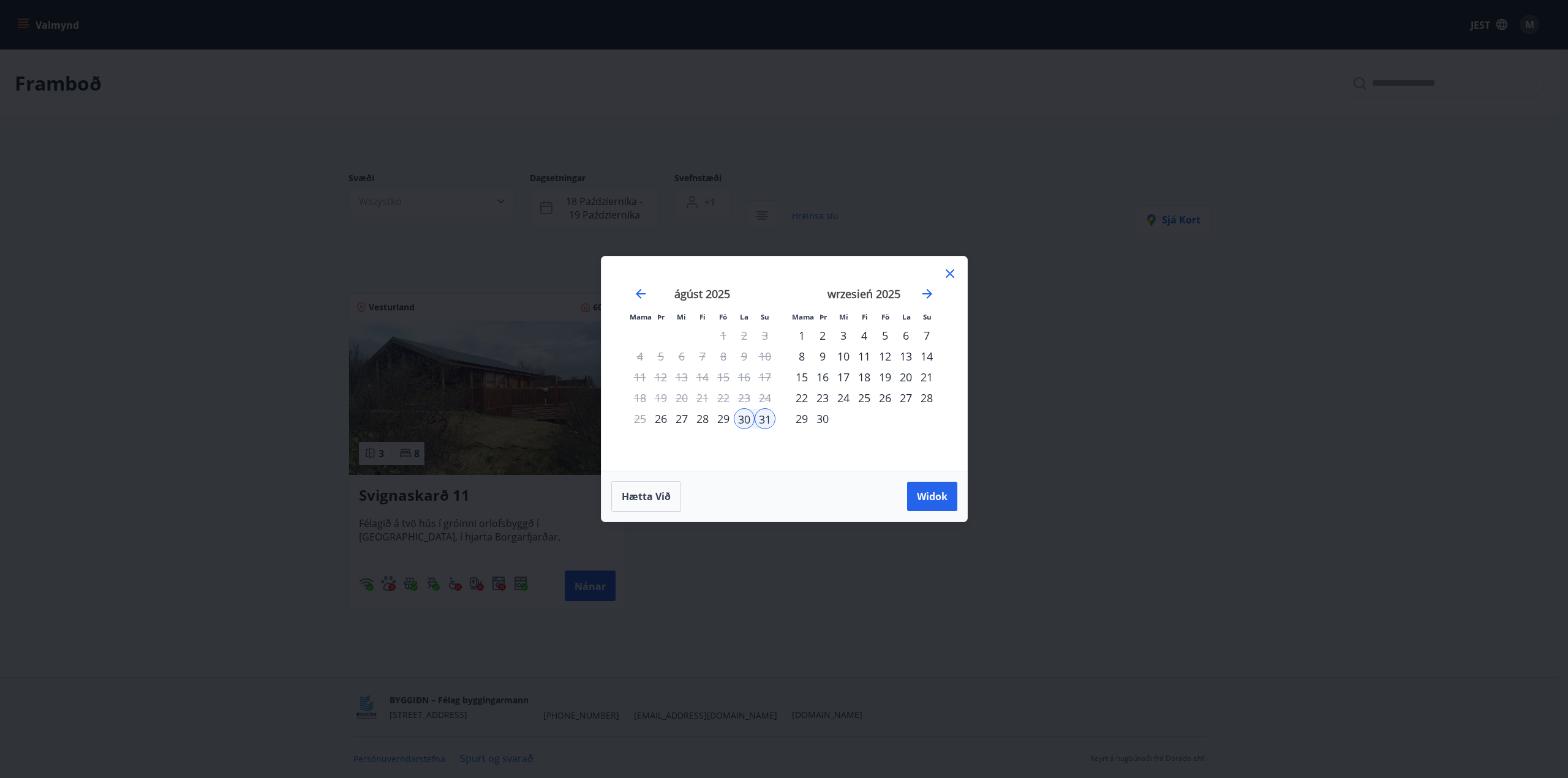
click at [935, 490] on button "Widok" at bounding box center [932, 496] width 50 height 29
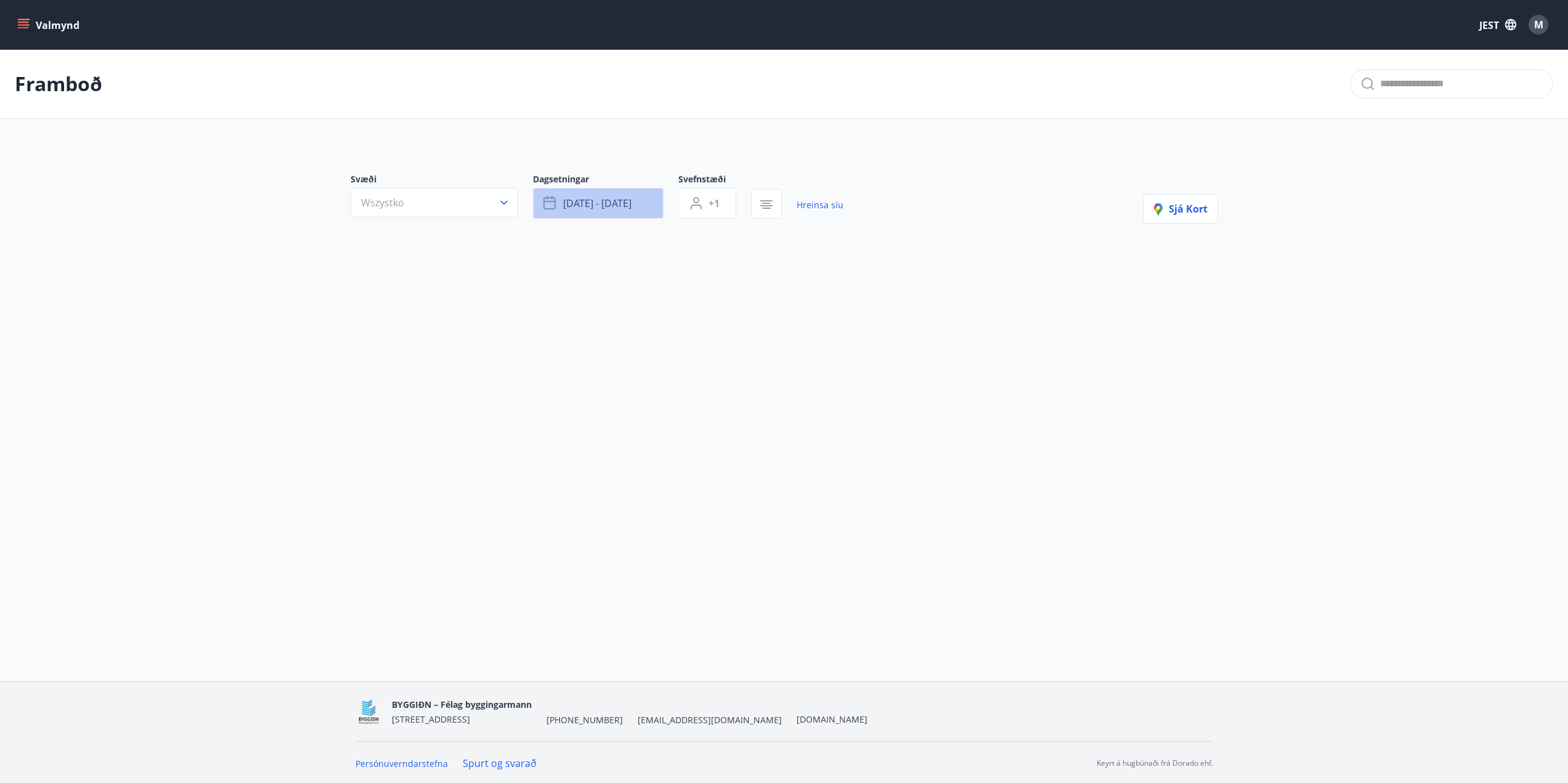
click at [593, 209] on font "[DATE] - [DATE]" at bounding box center [597, 203] width 68 height 14
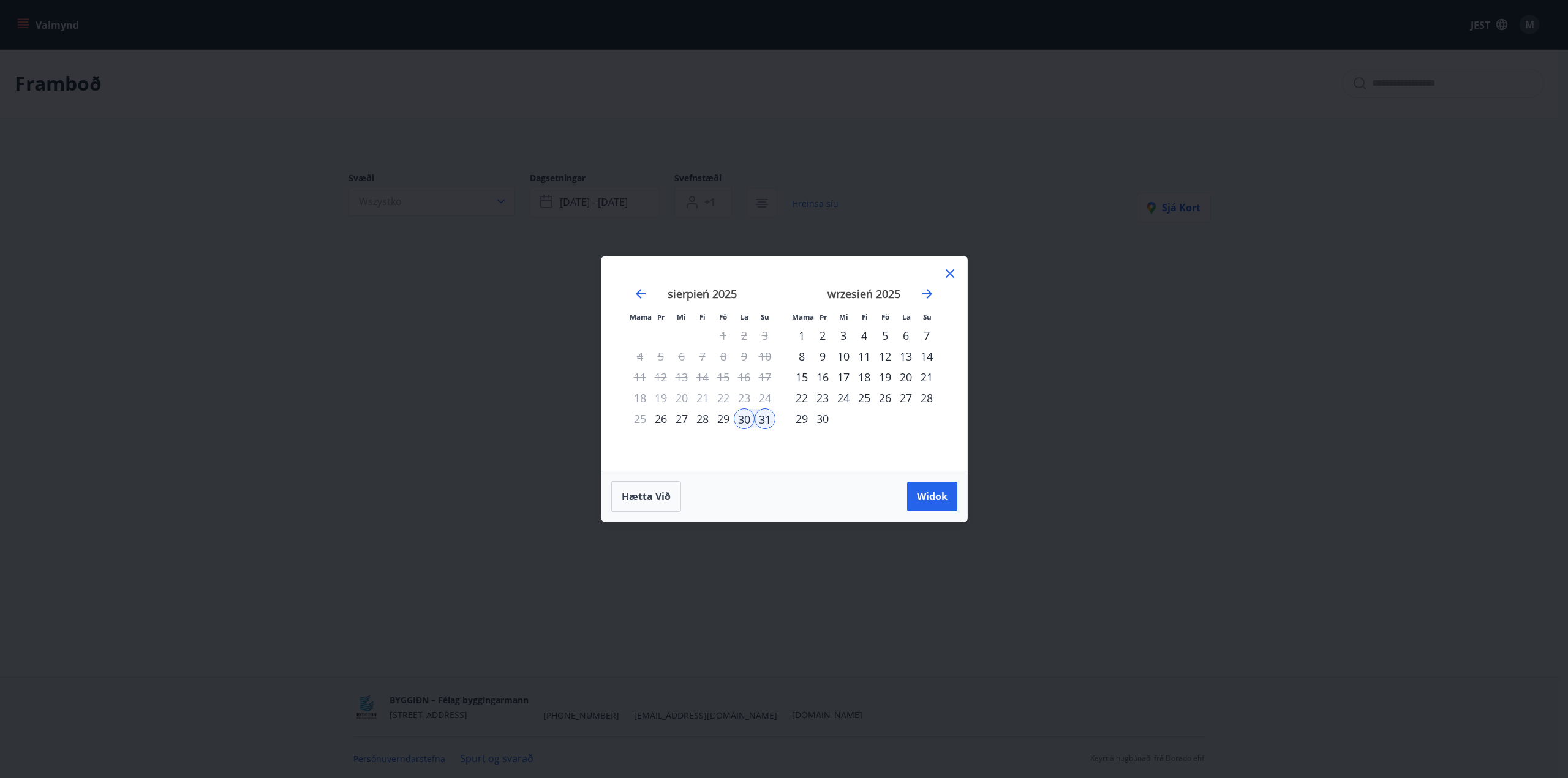
click at [905, 335] on font "6" at bounding box center [906, 336] width 6 height 15
click at [928, 336] on font "7" at bounding box center [926, 336] width 6 height 15
click at [938, 498] on font "Widok" at bounding box center [932, 496] width 31 height 13
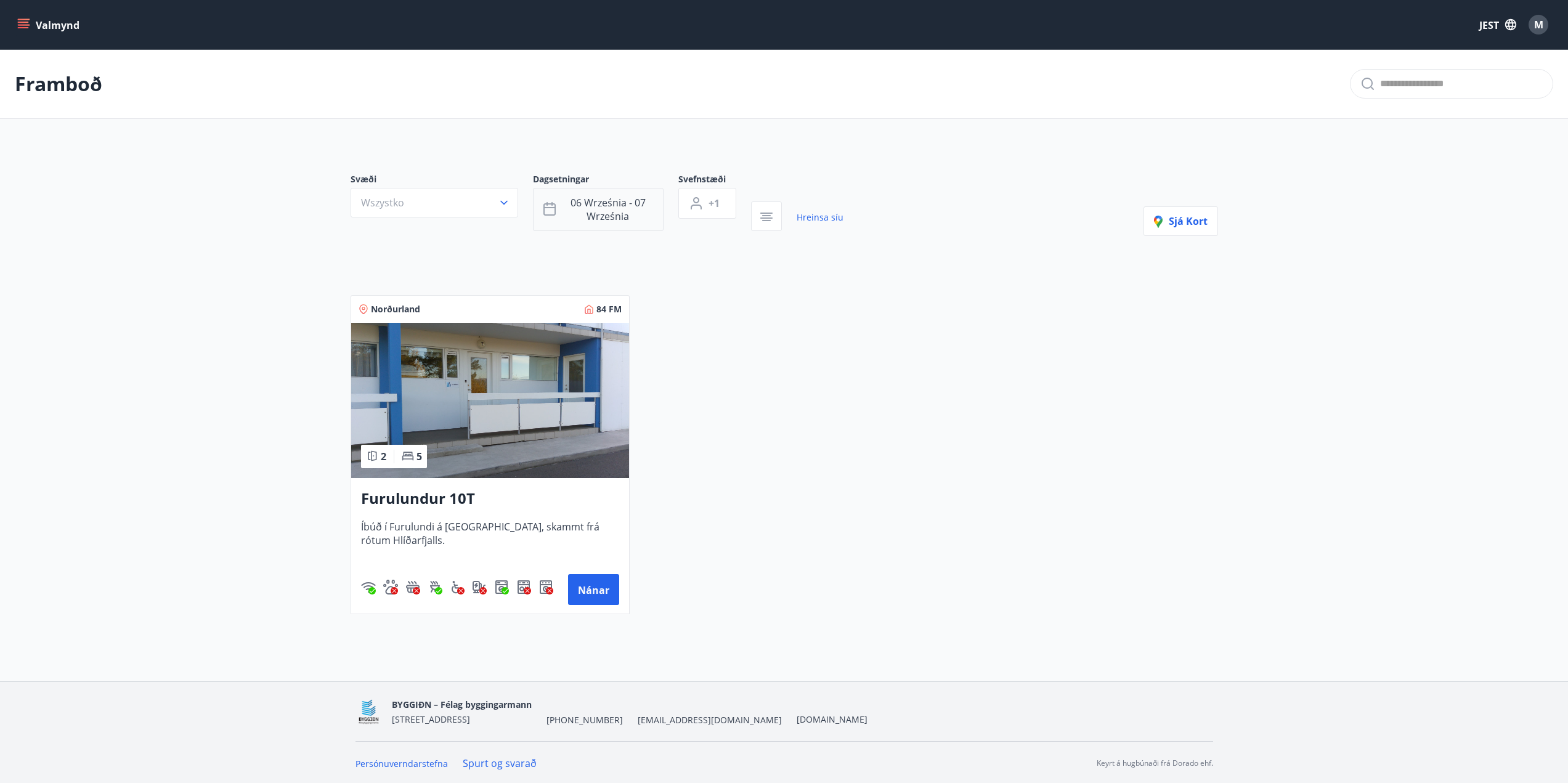
click at [604, 208] on font "06 września - 07 września" at bounding box center [608, 209] width 75 height 27
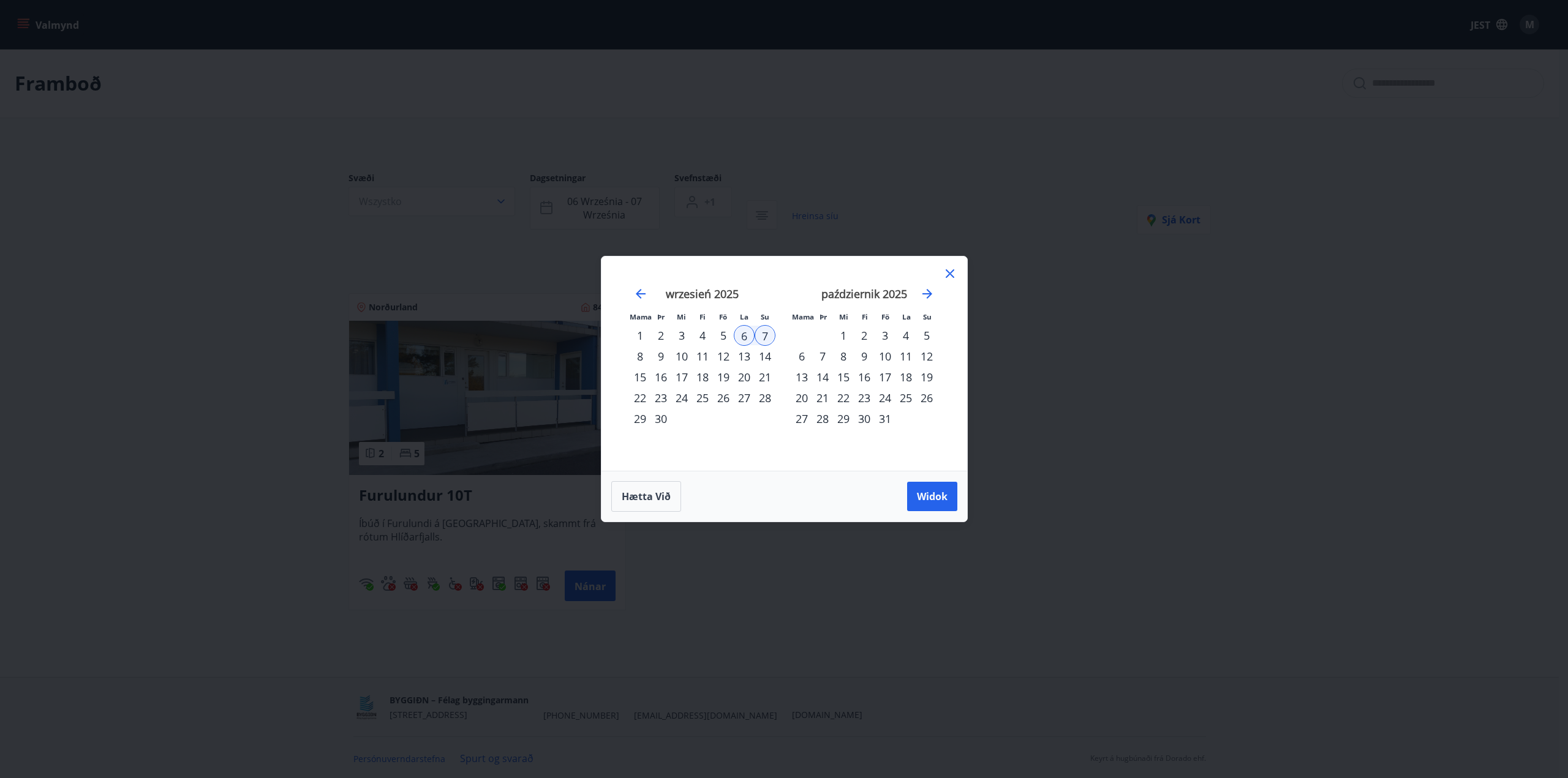
click at [745, 378] on font "20" at bounding box center [744, 377] width 12 height 15
click at [769, 374] on font "21" at bounding box center [765, 377] width 12 height 15
click at [923, 495] on font "Widok" at bounding box center [932, 496] width 31 height 13
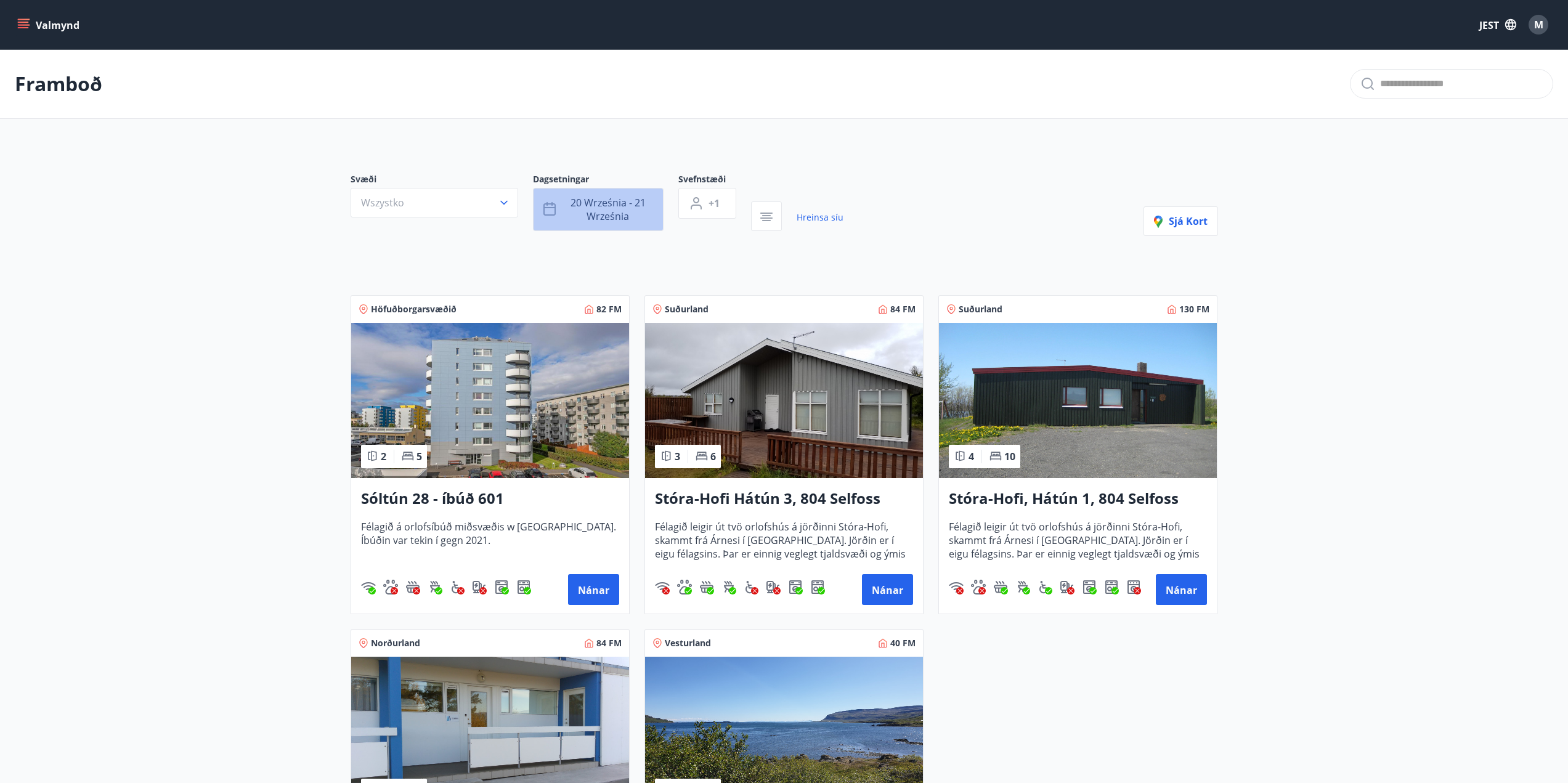
click at [628, 215] on font "20 września - 21 września" at bounding box center [608, 209] width 75 height 27
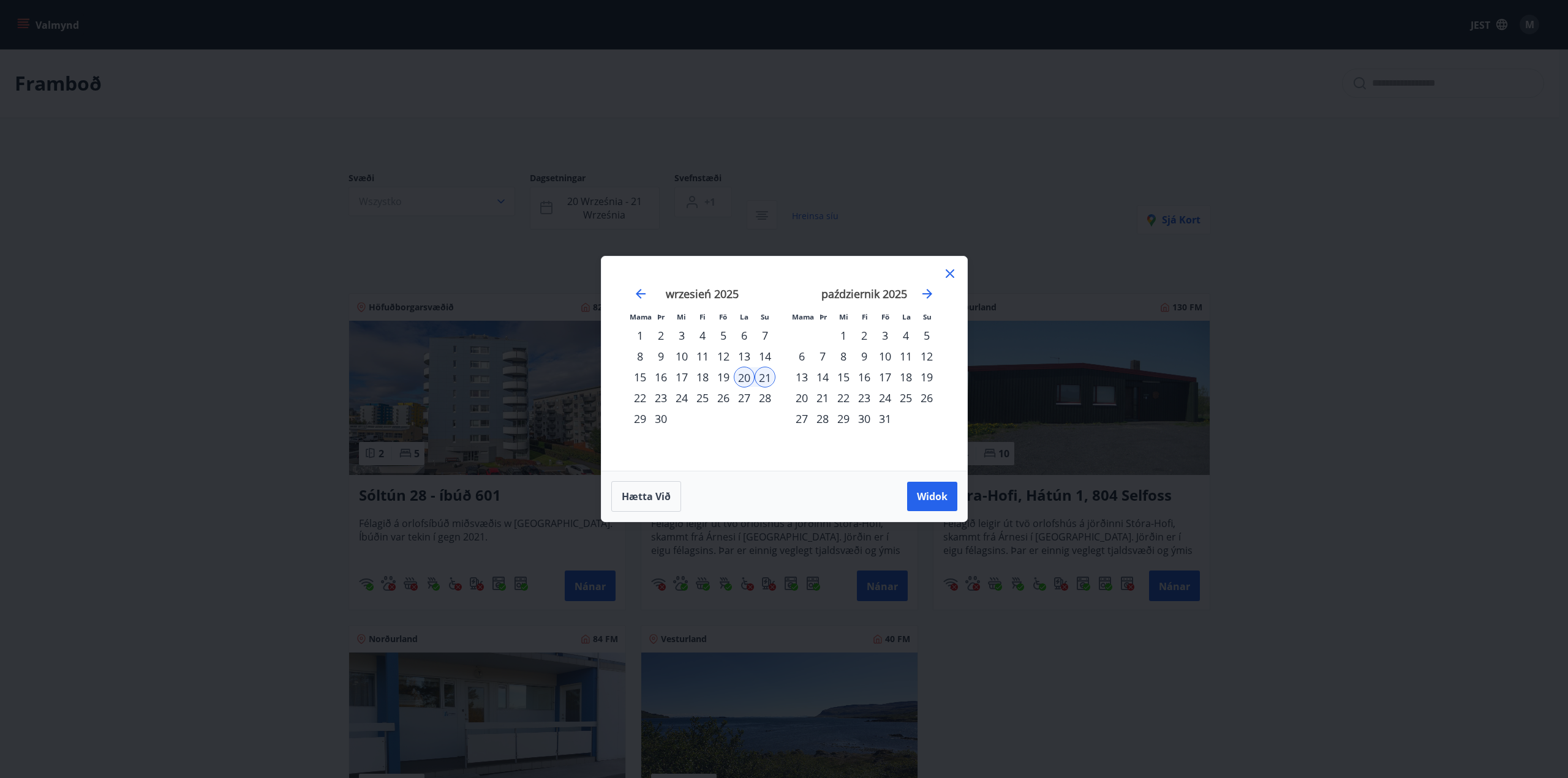
click at [748, 395] on font "27" at bounding box center [744, 398] width 12 height 15
click at [763, 398] on font "28" at bounding box center [765, 398] width 12 height 15
click at [932, 492] on font "Widok" at bounding box center [932, 496] width 31 height 13
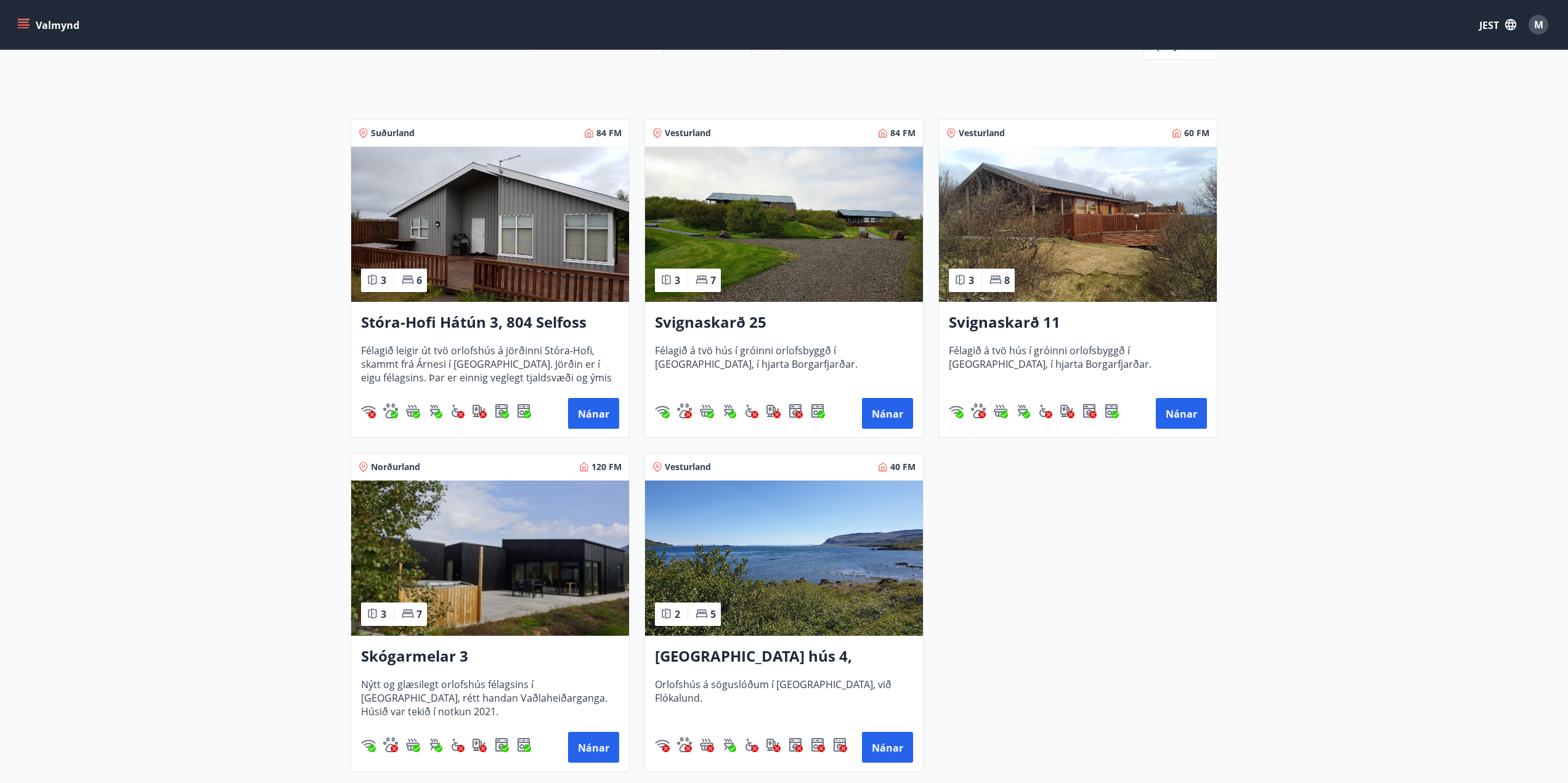
scroll to position [205, 0]
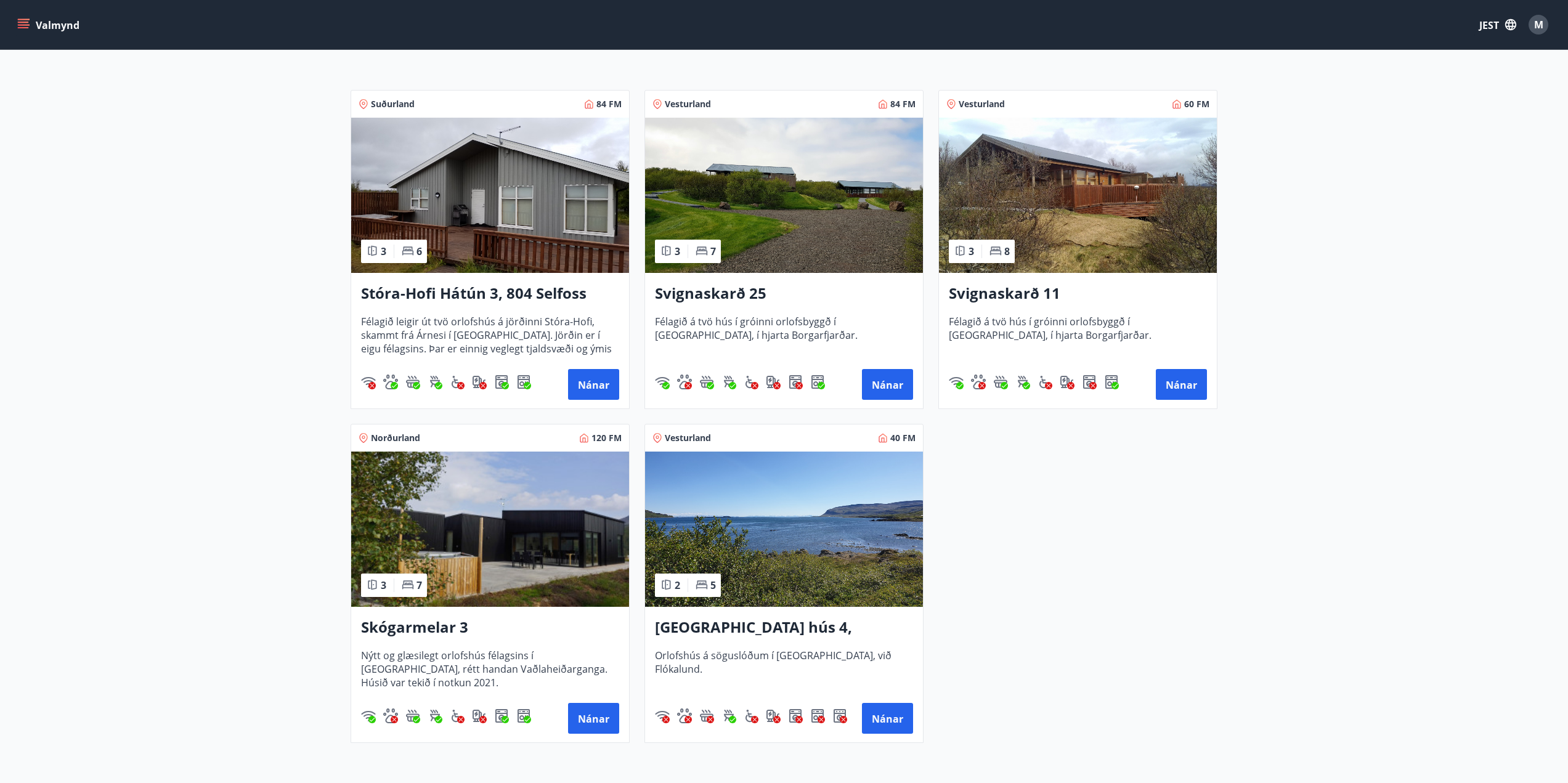
click at [520, 552] on img at bounding box center [490, 529] width 278 height 155
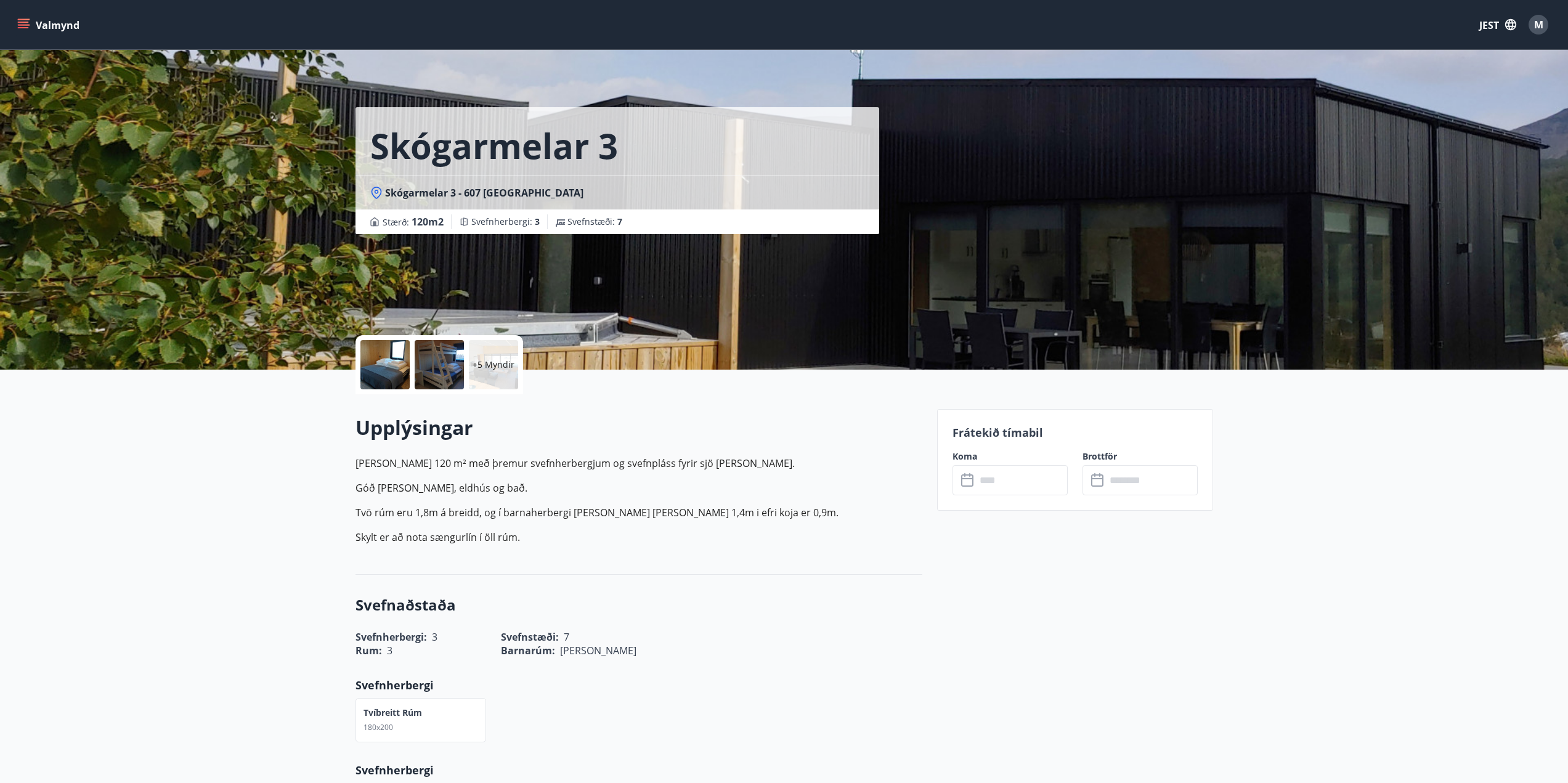
click at [1023, 478] on input "text" at bounding box center [1022, 480] width 92 height 30
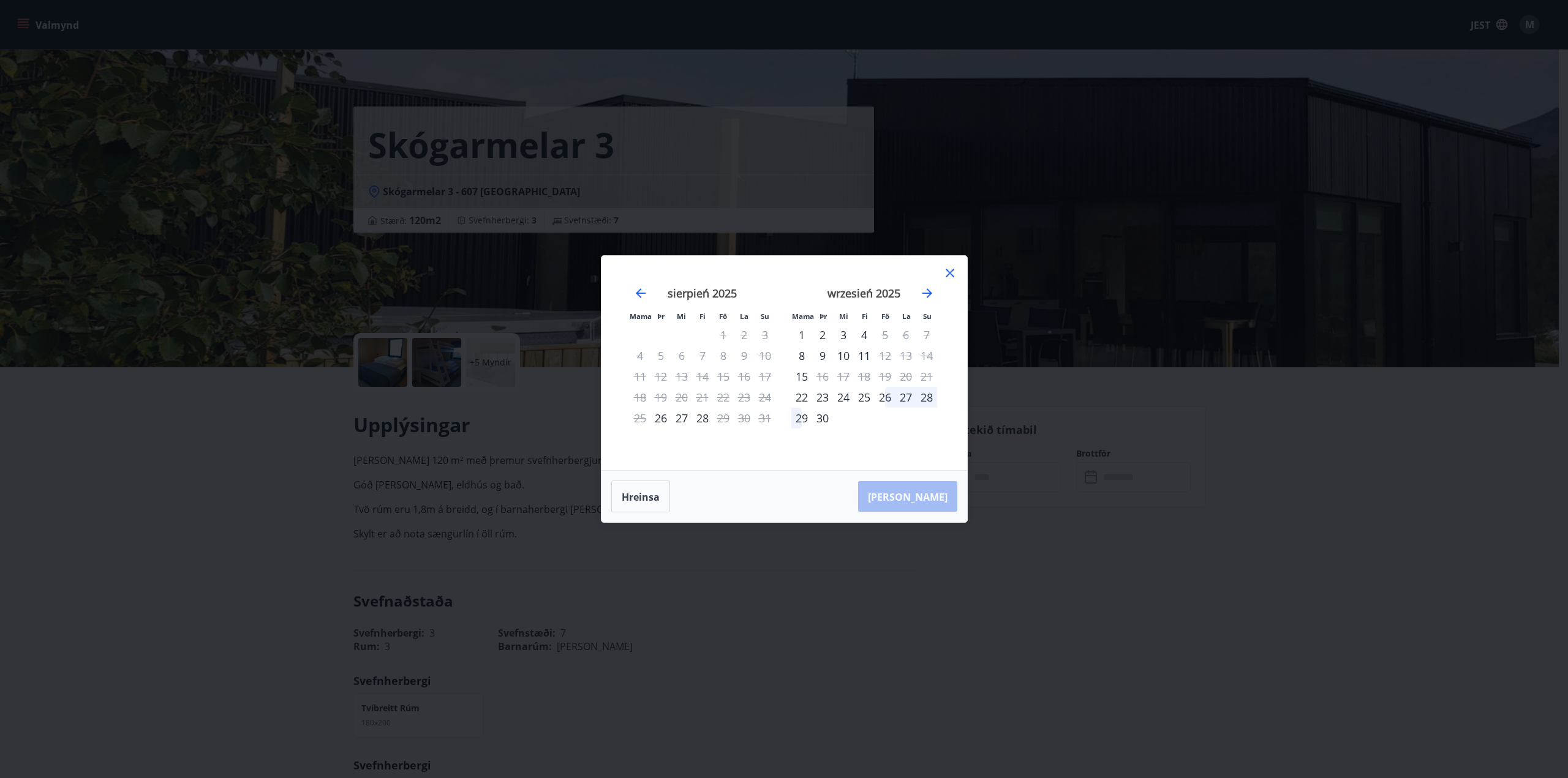
click at [946, 277] on icon at bounding box center [950, 273] width 8 height 8
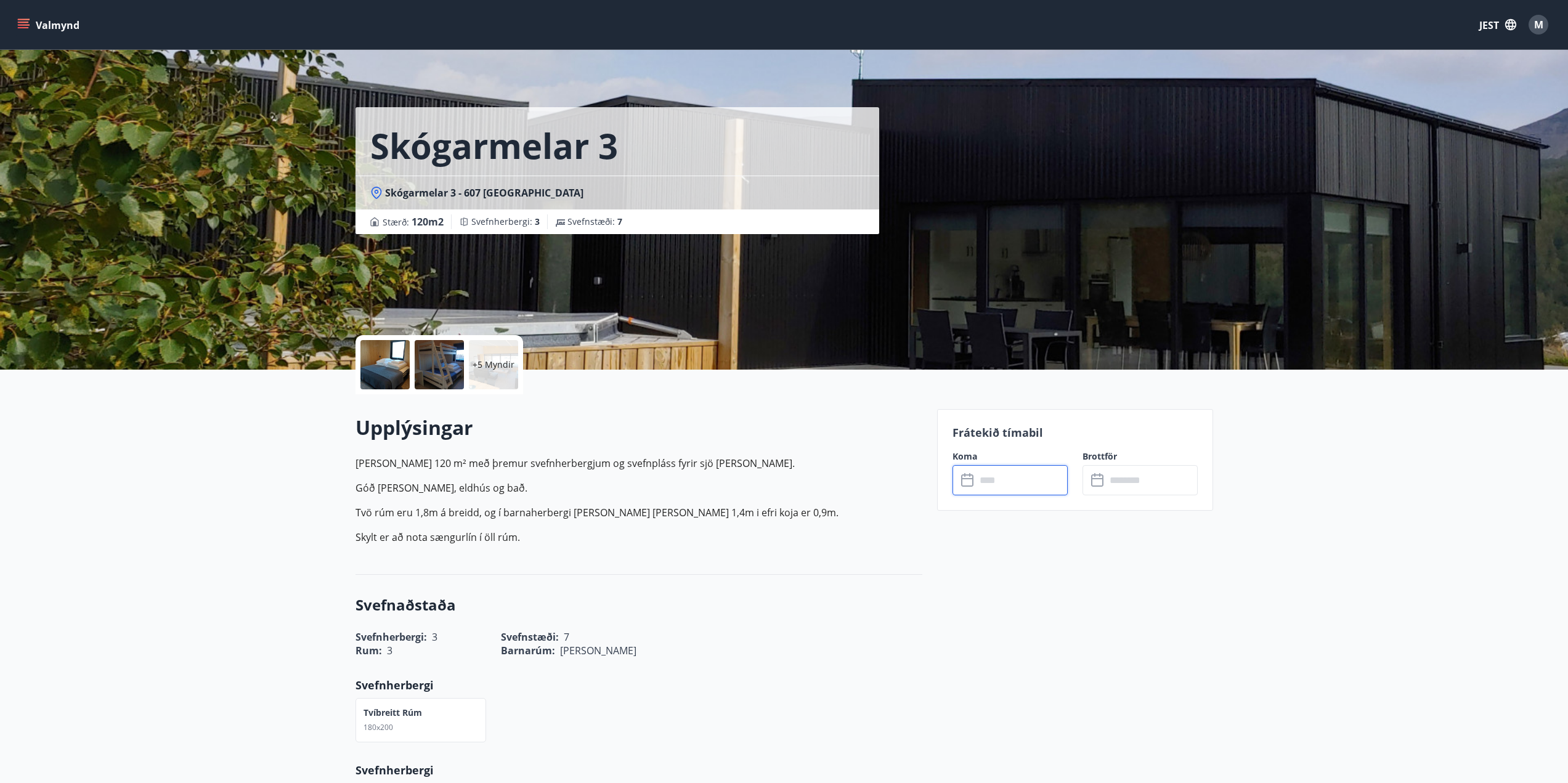
click at [984, 480] on input "text" at bounding box center [1022, 480] width 92 height 30
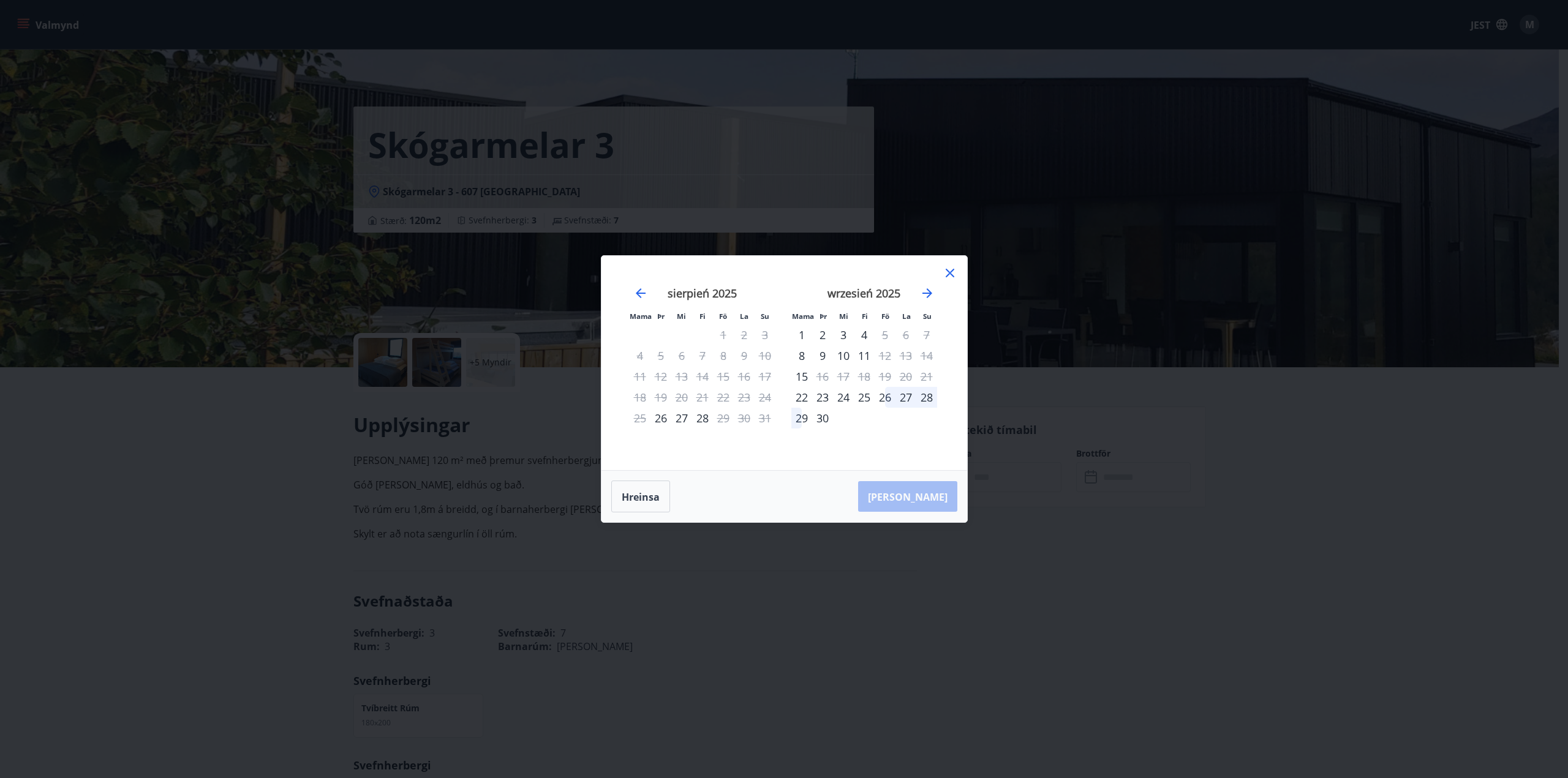
click at [882, 380] on div "19" at bounding box center [885, 377] width 21 height 21
click at [951, 271] on icon at bounding box center [950, 273] width 8 height 8
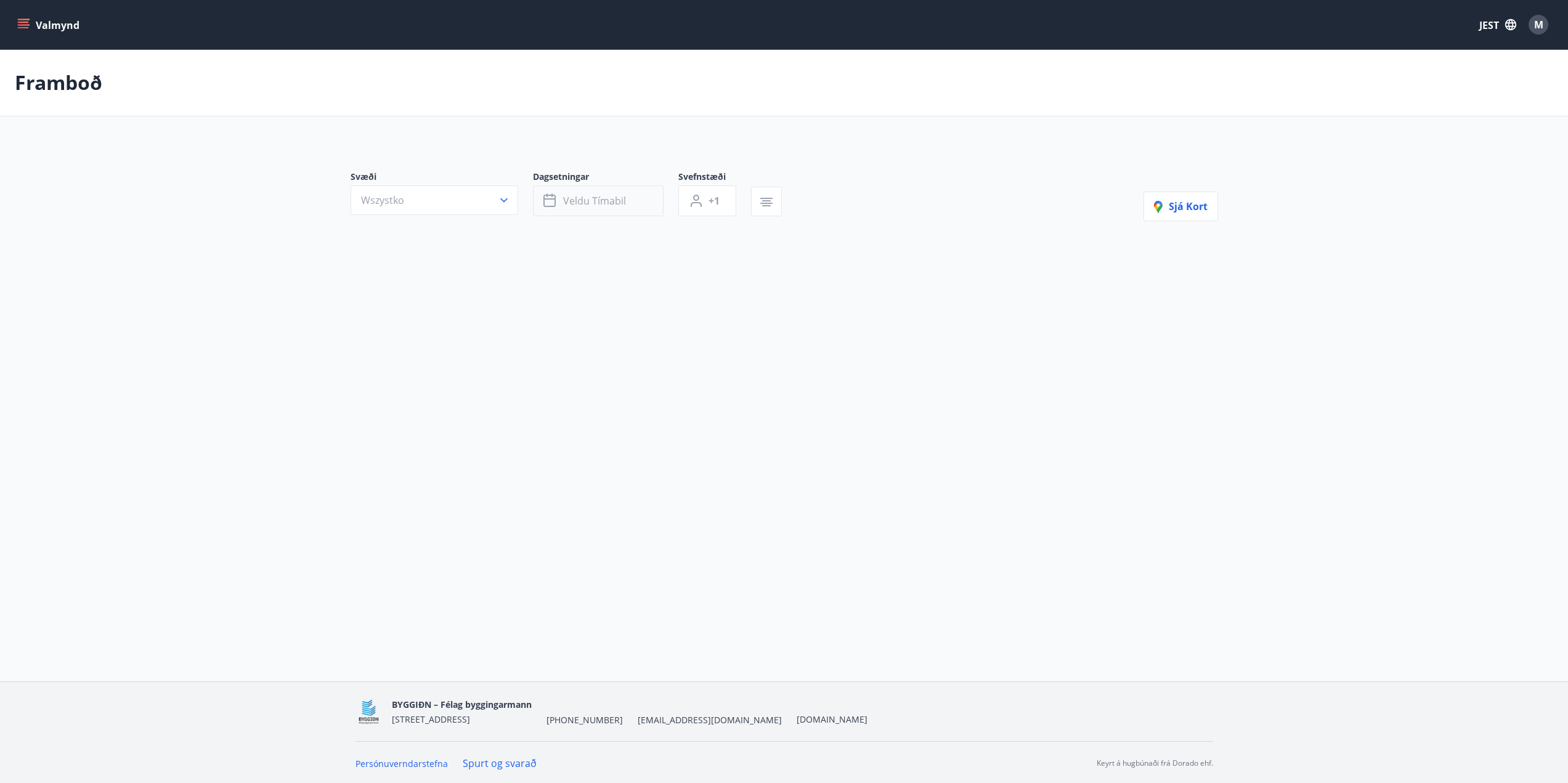
click at [618, 189] on button "Veldu tímabil" at bounding box center [598, 201] width 131 height 31
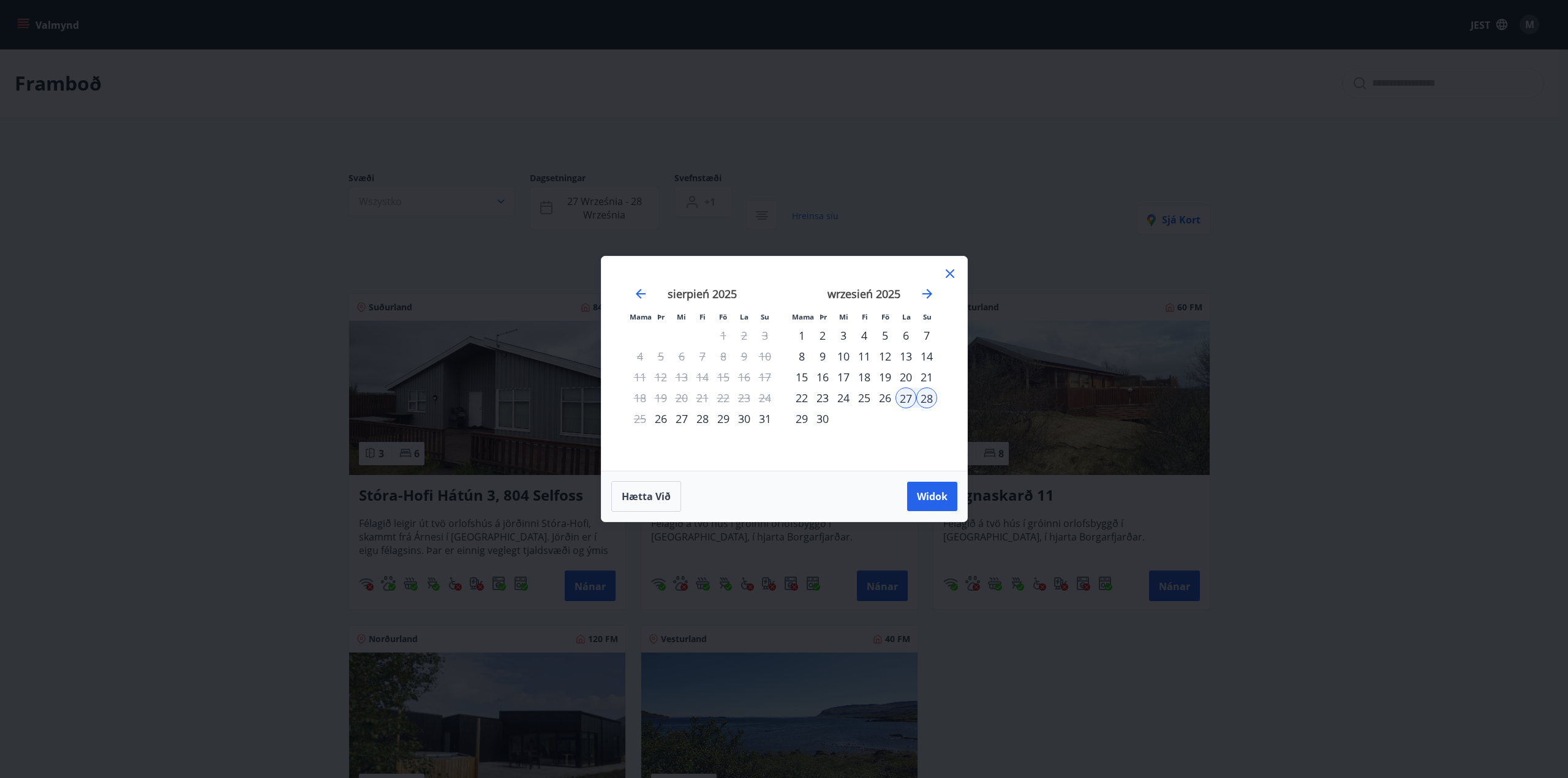
click at [890, 399] on font "26" at bounding box center [885, 398] width 12 height 15
click at [932, 498] on font "Widok" at bounding box center [932, 496] width 31 height 13
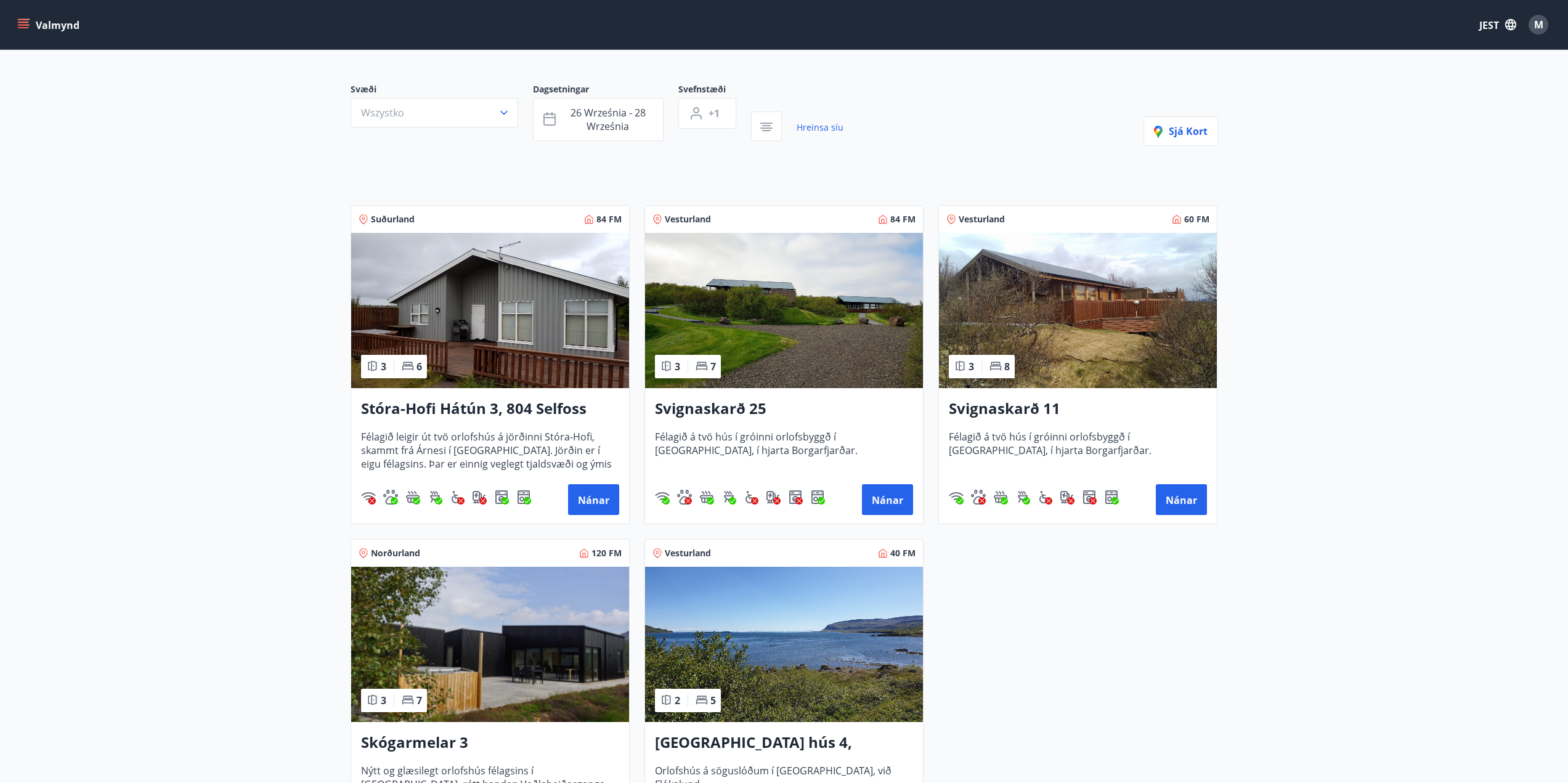
scroll to position [205, 0]
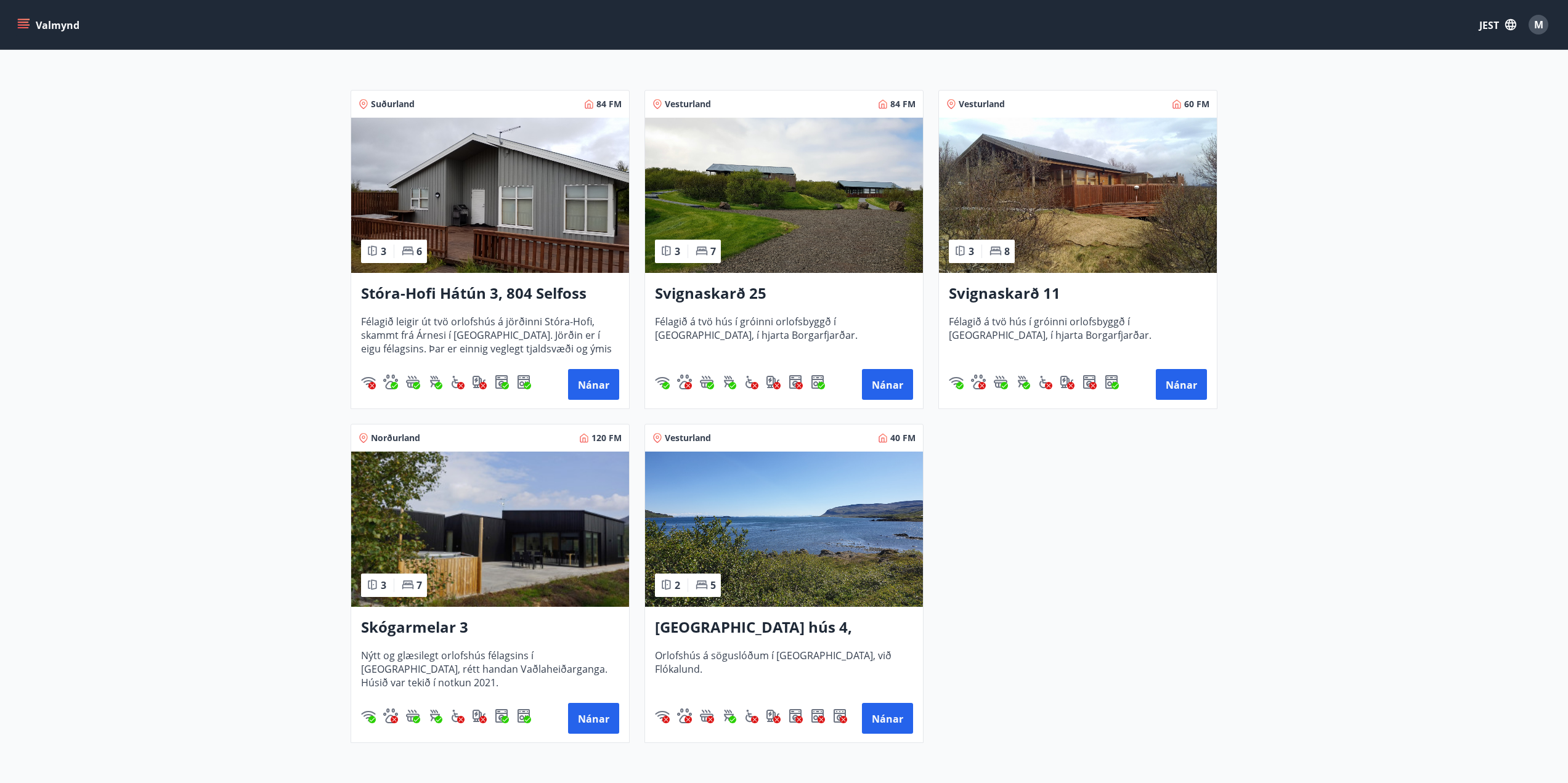
click at [482, 557] on img at bounding box center [490, 529] width 278 height 155
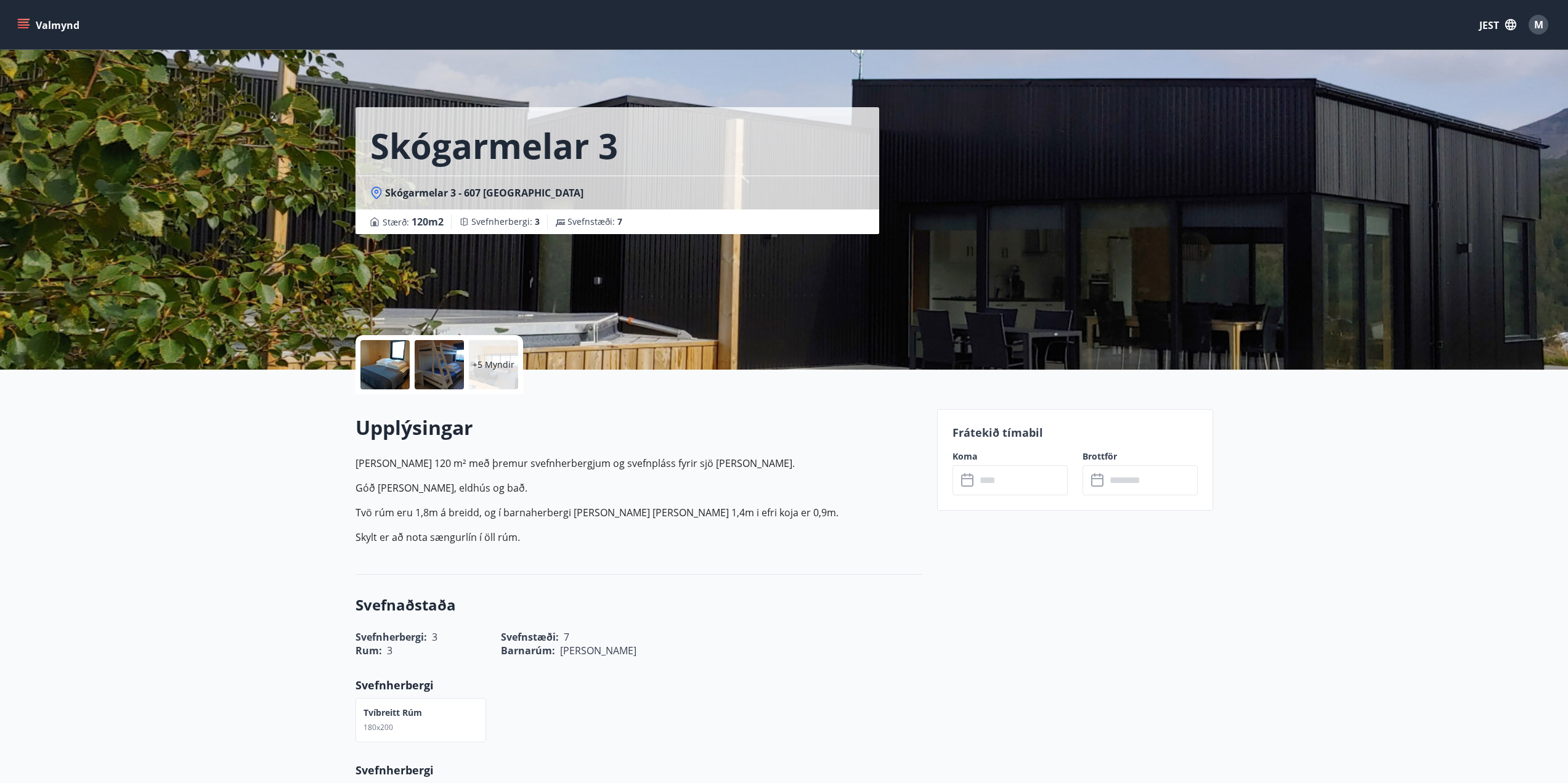
click at [991, 480] on input "text" at bounding box center [1022, 480] width 92 height 30
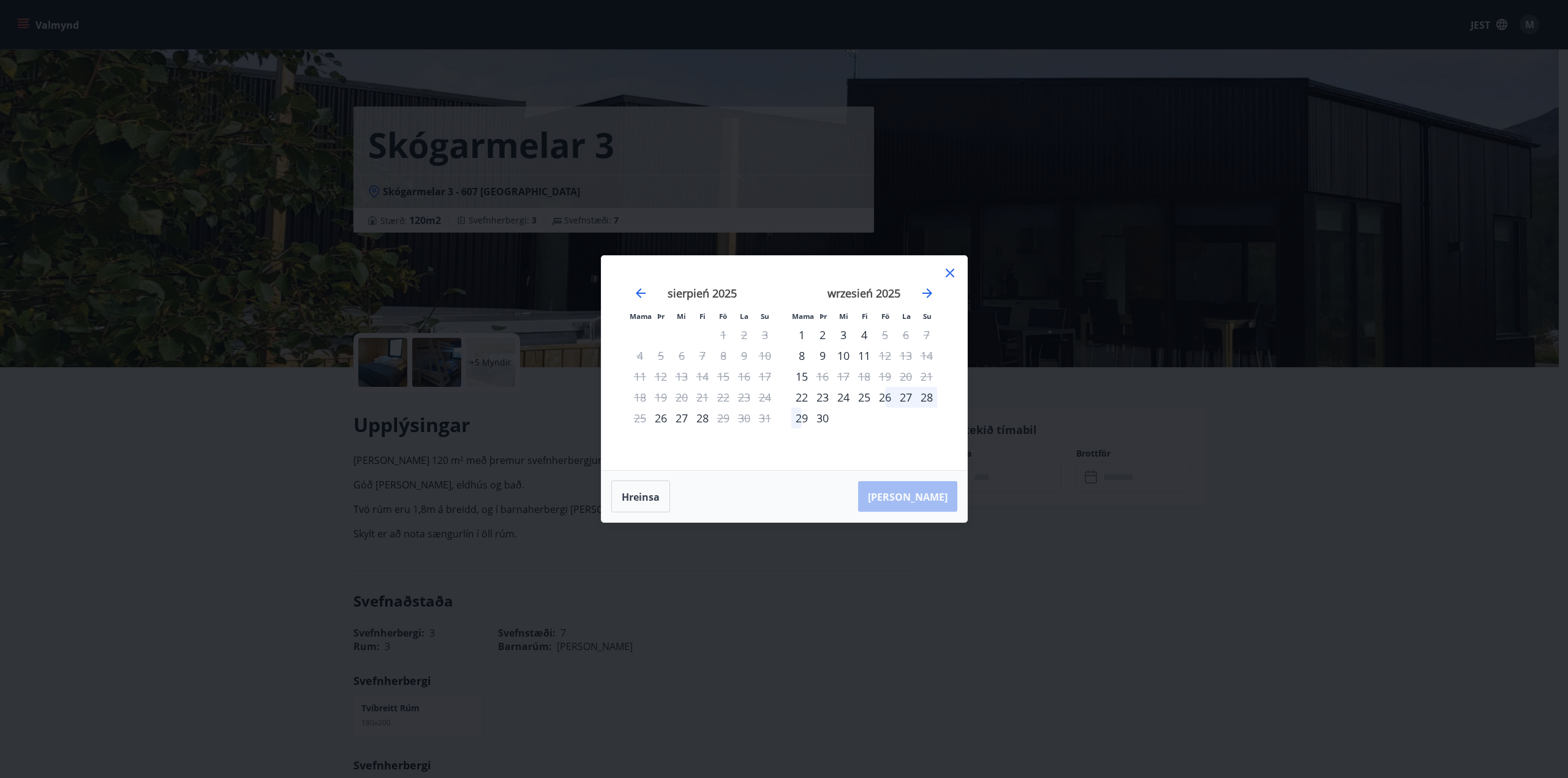
click at [887, 397] on div "26" at bounding box center [885, 398] width 21 height 21
click at [925, 401] on font "28" at bounding box center [926, 398] width 12 height 15
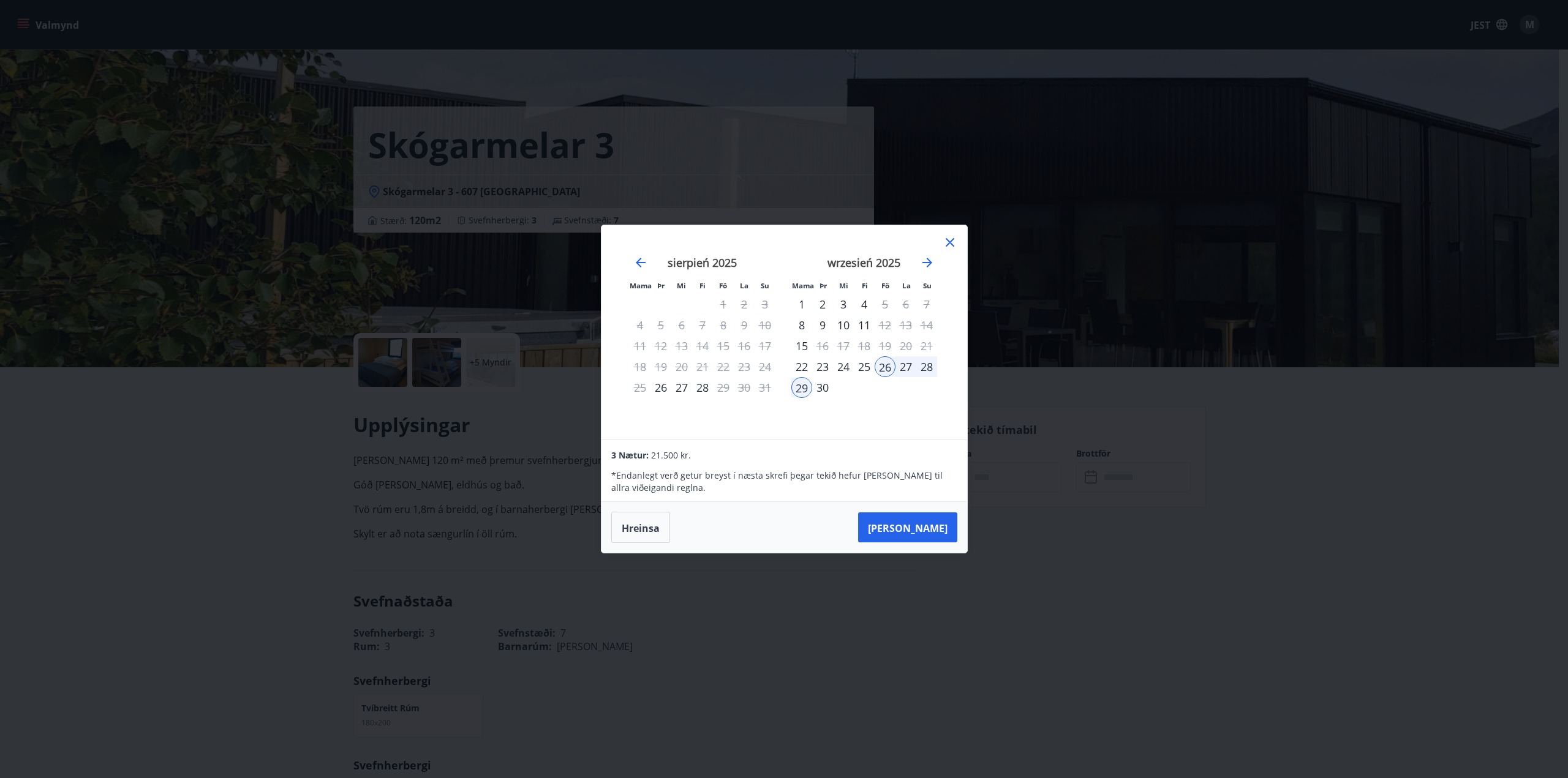
click at [947, 244] on icon at bounding box center [950, 242] width 15 height 15
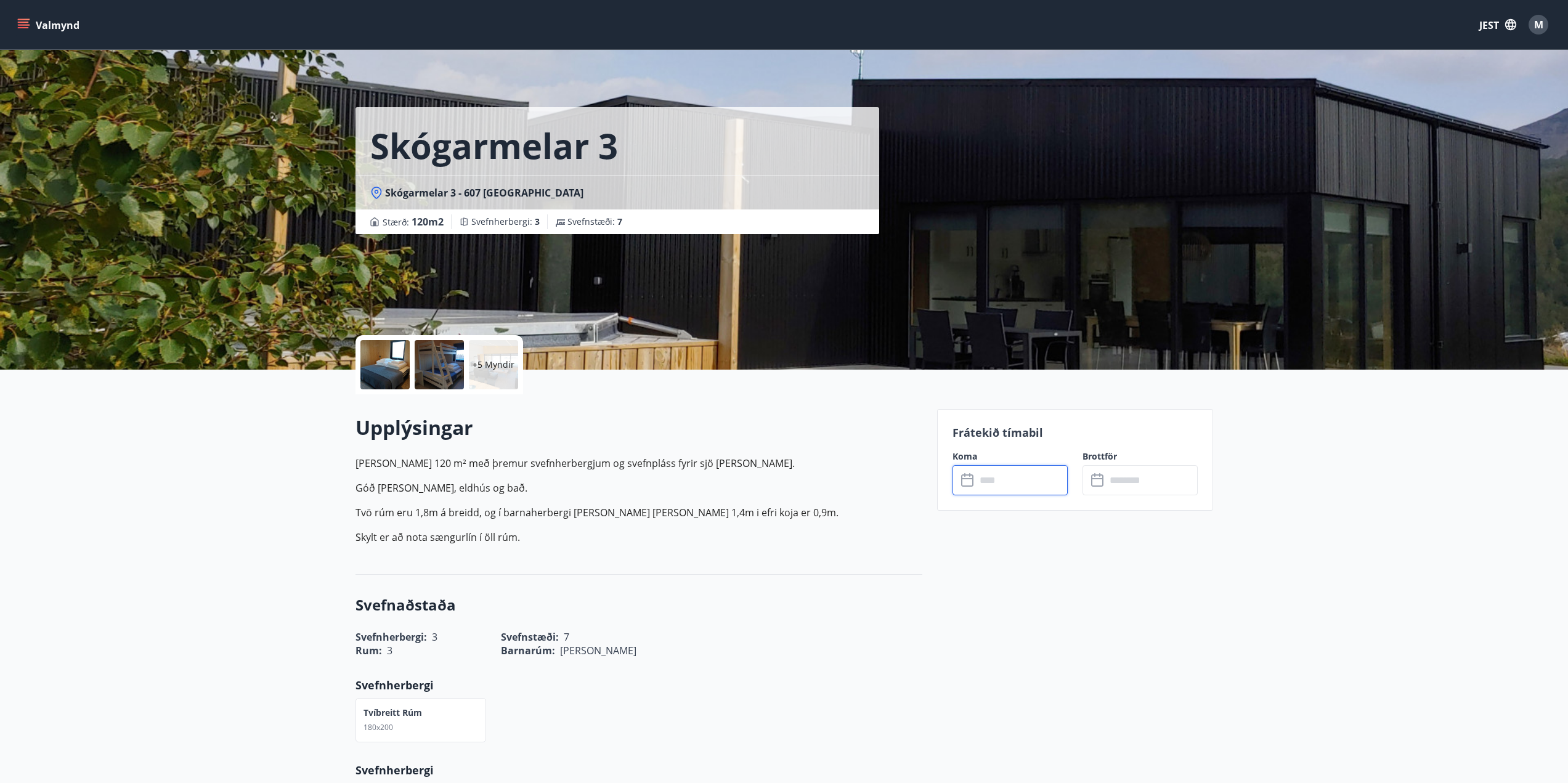
click at [1004, 482] on input "text" at bounding box center [1022, 480] width 92 height 30
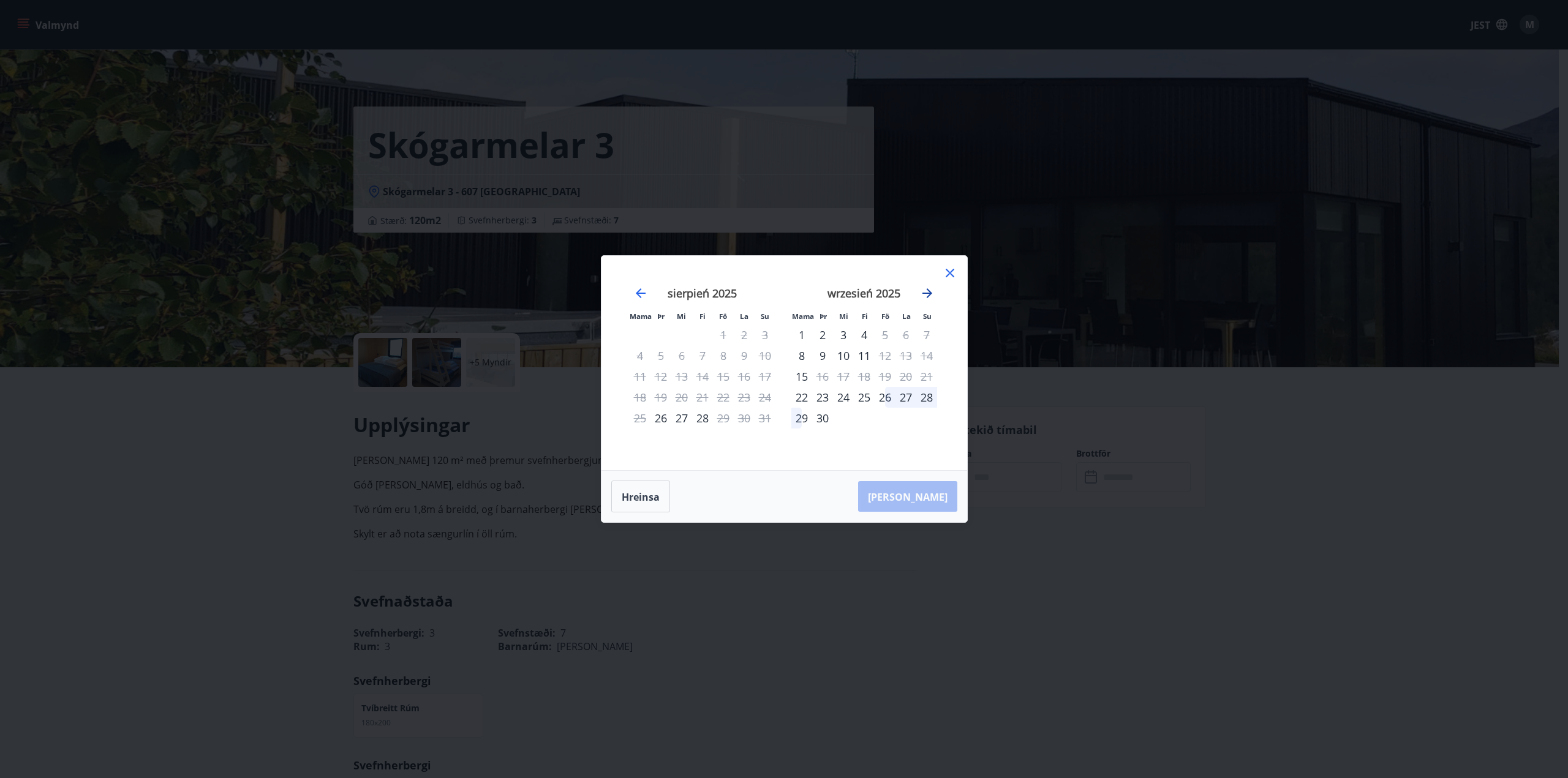
click at [924, 295] on icon "Przejdź dalej, aby przejść do następnego miesiąca." at bounding box center [927, 293] width 15 height 15
click at [953, 269] on icon at bounding box center [950, 273] width 8 height 8
